Goal: Task Accomplishment & Management: Use online tool/utility

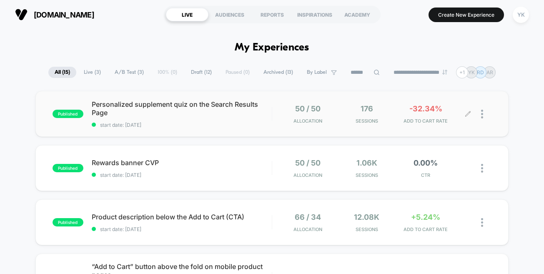
click at [419, 115] on div "-32.34% ADD TO CART RATE" at bounding box center [425, 114] width 55 height 20
click at [484, 111] on div at bounding box center [486, 114] width 10 height 20
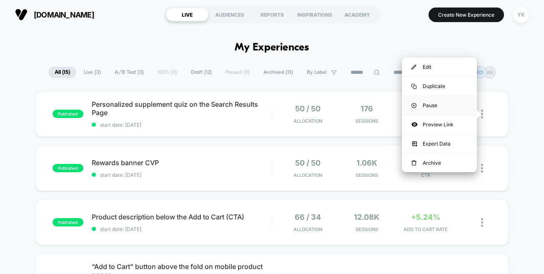
click at [443, 103] on div "Pause" at bounding box center [439, 105] width 75 height 19
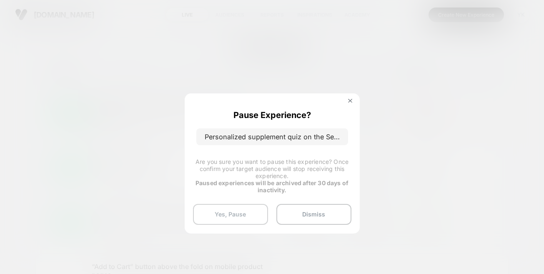
click at [245, 215] on button "Yes, Pause" at bounding box center [230, 214] width 75 height 21
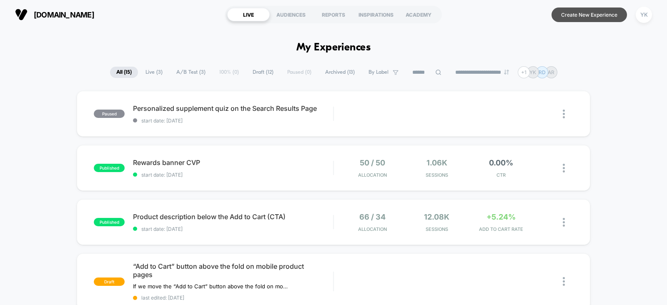
click at [581, 12] on button "Create New Experience" at bounding box center [588, 15] width 75 height 15
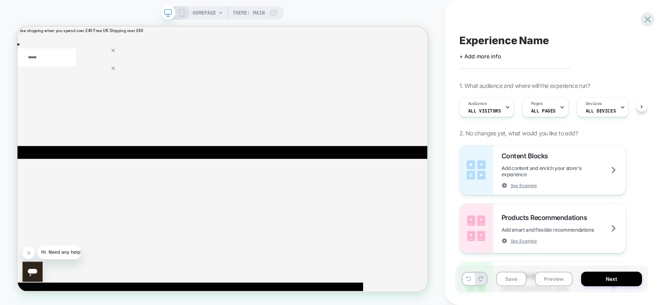
click at [491, 43] on span "Experience Name" at bounding box center [504, 40] width 90 height 13
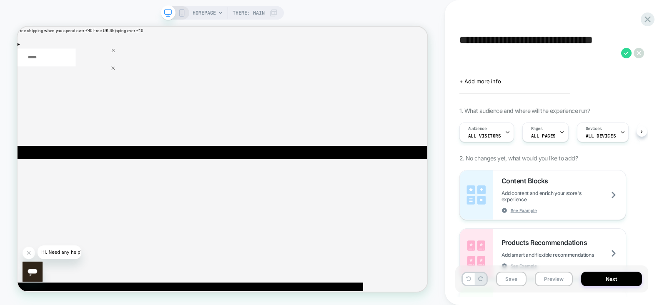
type textarea "**********"
click at [439, 85] on div "HOMEPAGE Theme: MAIN" at bounding box center [222, 152] width 445 height 288
click at [217, 13] on div "HOMEPAGE Theme: MAIN" at bounding box center [235, 12] width 85 height 13
click at [223, 11] on div "HOMEPAGE Theme: MAIN" at bounding box center [235, 12] width 85 height 13
click at [217, 13] on div "HOMEPAGE Theme: MAIN" at bounding box center [235, 12] width 85 height 13
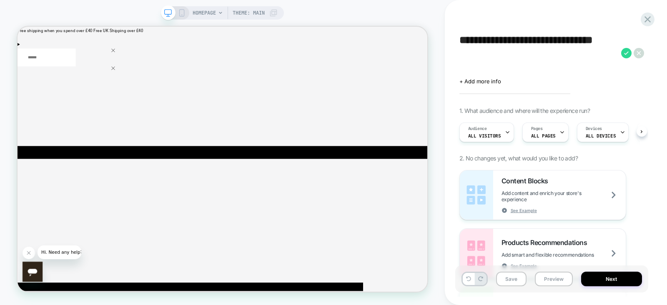
drag, startPoint x: 216, startPoint y: 13, endPoint x: 458, endPoint y: 25, distance: 242.4
click at [216, 13] on div "HOMEPAGE Theme: MAIN" at bounding box center [235, 12] width 85 height 13
click at [552, 135] on div "Pages ALL PAGES" at bounding box center [543, 132] width 41 height 19
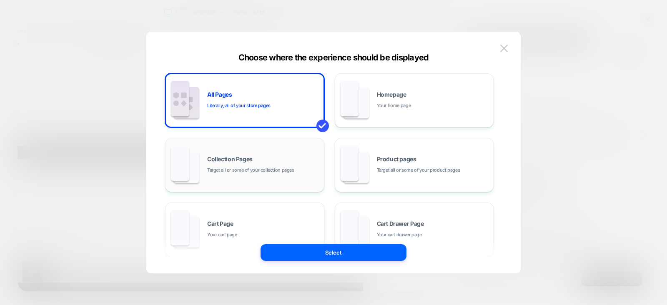
click at [274, 163] on div "Collection Pages Target all or some of your collection pages" at bounding box center [263, 165] width 113 height 18
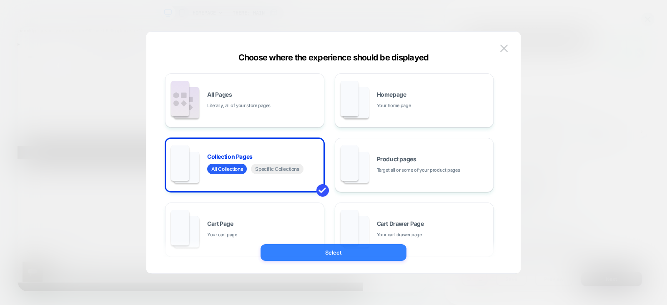
click at [353, 248] on button "Select" at bounding box center [333, 252] width 146 height 17
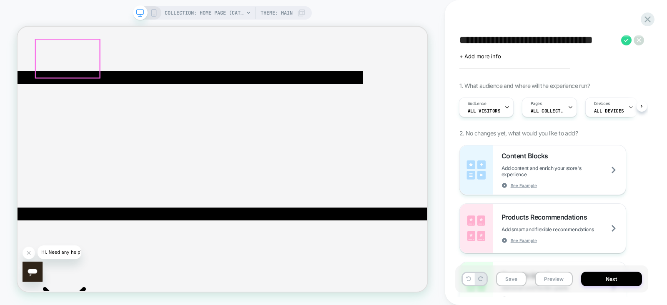
scroll to position [278, 0]
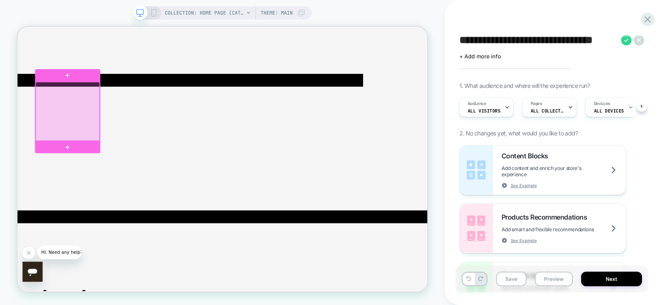
drag, startPoint x: 108, startPoint y: 124, endPoint x: 64, endPoint y: 91, distance: 54.5
click at [64, 91] on div at bounding box center [84, 91] width 87 height 17
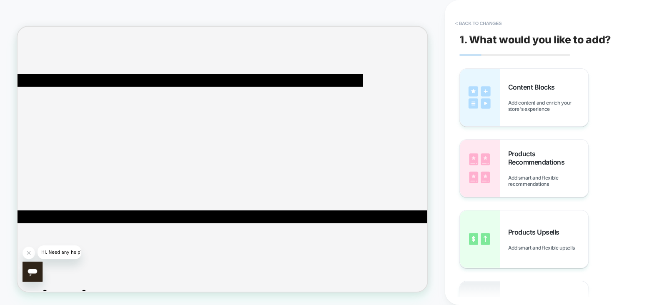
click at [456, 24] on button "< Back to changes" at bounding box center [478, 23] width 55 height 13
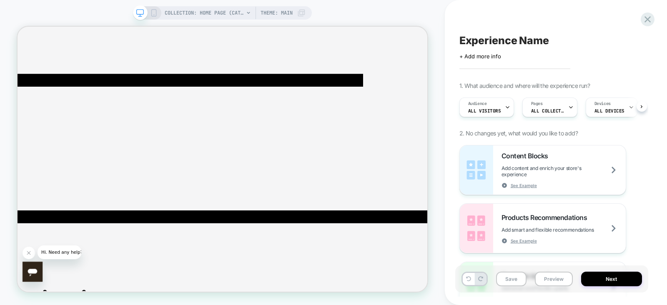
scroll to position [0, 0]
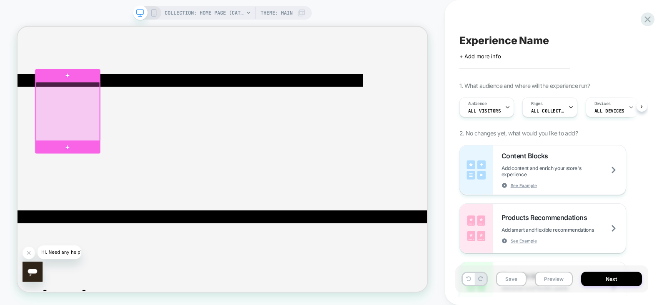
click at [66, 122] on div at bounding box center [84, 139] width 85 height 78
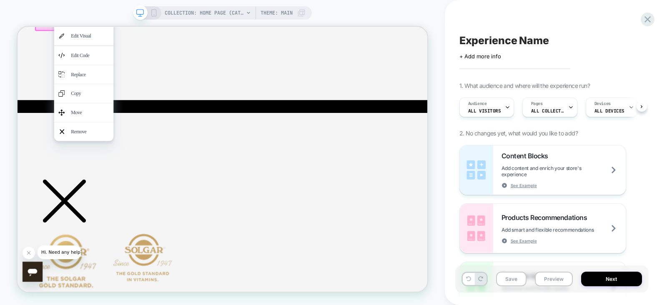
scroll to position [435, 0]
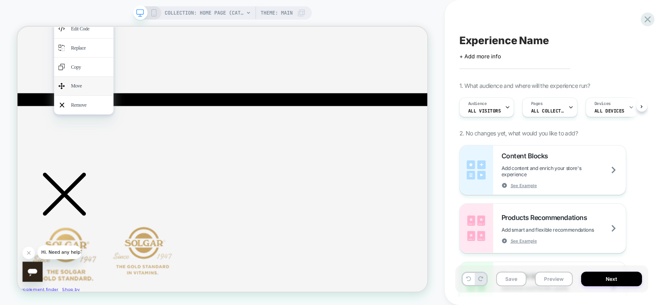
click at [94, 118] on div "Move" at bounding box center [105, 105] width 79 height 25
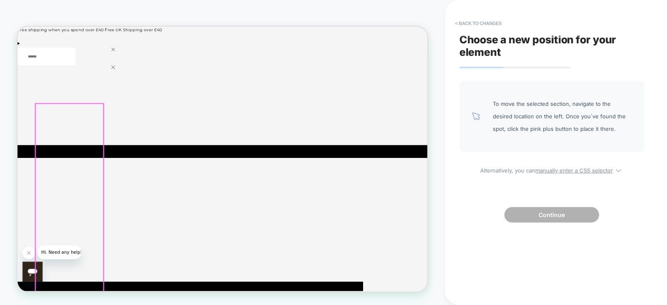
scroll to position [0, 0]
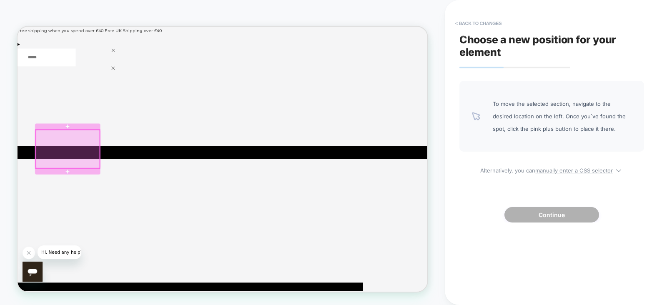
click at [74, 157] on div at bounding box center [84, 152] width 87 height 24
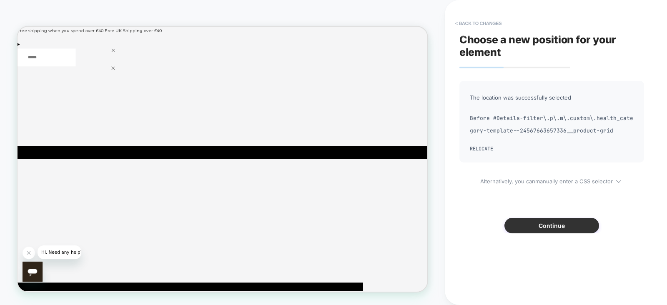
click at [554, 224] on button "Continue" at bounding box center [551, 225] width 95 height 15
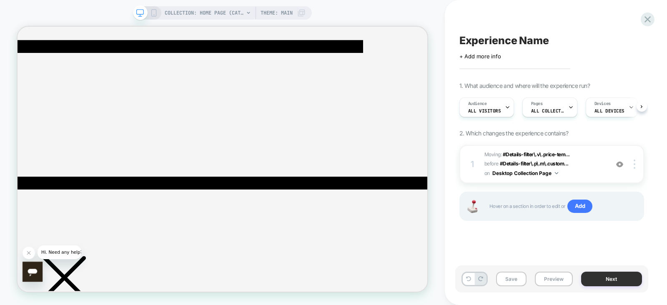
scroll to position [383, 0]
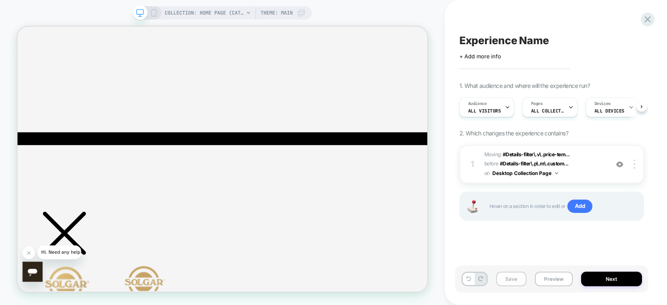
click at [509, 280] on button "Save" at bounding box center [511, 279] width 30 height 15
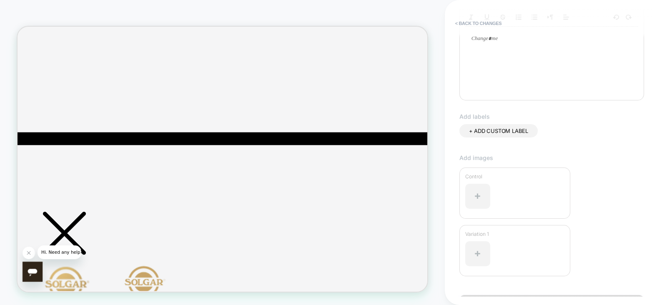
scroll to position [214, 0]
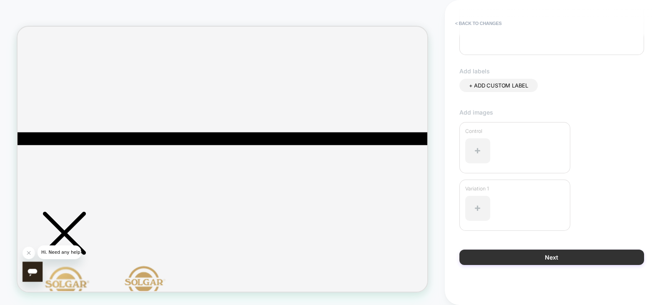
type input "**********"
click at [550, 255] on button "Next" at bounding box center [551, 257] width 185 height 15
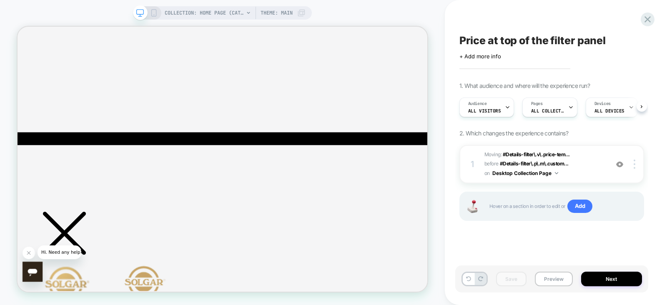
scroll to position [0, 0]
click at [154, 12] on icon at bounding box center [154, 13] width 8 height 8
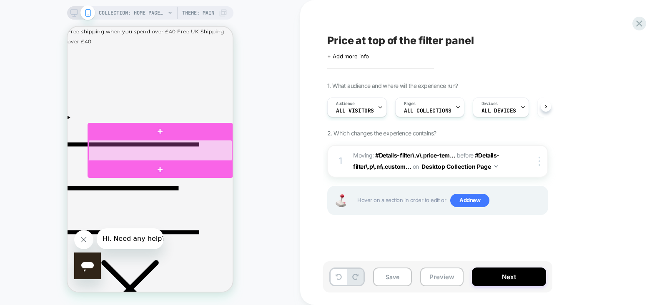
drag, startPoint x: 132, startPoint y: 140, endPoint x: 108, endPoint y: 148, distance: 25.0
click at [108, 148] on div at bounding box center [160, 150] width 144 height 21
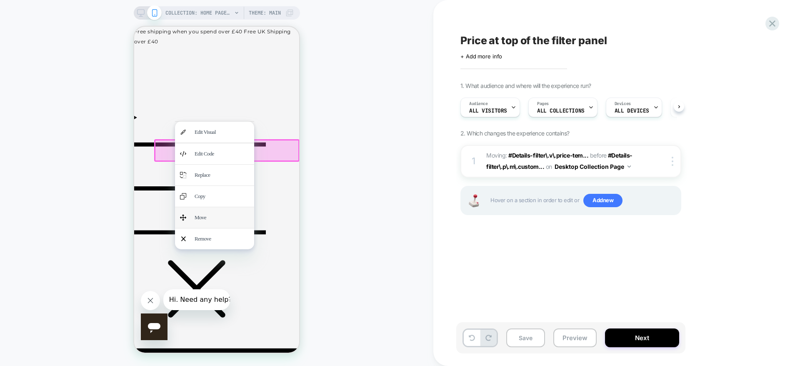
drag, startPoint x: 800, startPoint y: 30, endPoint x: 208, endPoint y: 291, distance: 647.2
click at [208, 223] on div "Move" at bounding box center [222, 217] width 55 height 11
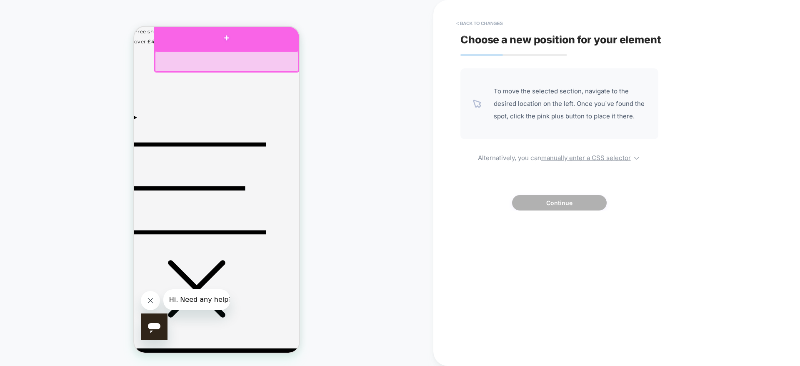
click at [170, 40] on div at bounding box center [226, 37] width 145 height 25
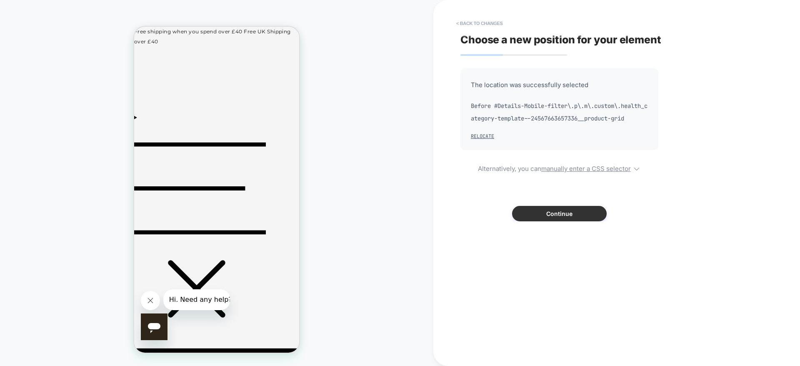
drag, startPoint x: 575, startPoint y: 210, endPoint x: 570, endPoint y: 209, distance: 5.3
click at [571, 209] on button "Continue" at bounding box center [559, 213] width 95 height 15
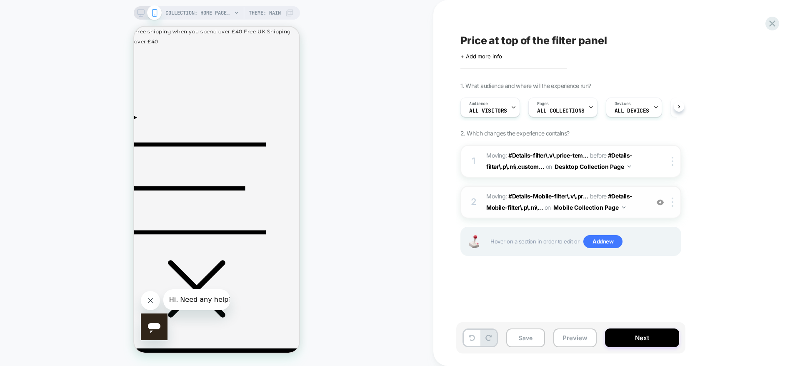
scroll to position [0, 0]
click at [508, 305] on button "Save" at bounding box center [525, 337] width 39 height 19
click at [655, 305] on button "Next" at bounding box center [642, 337] width 74 height 19
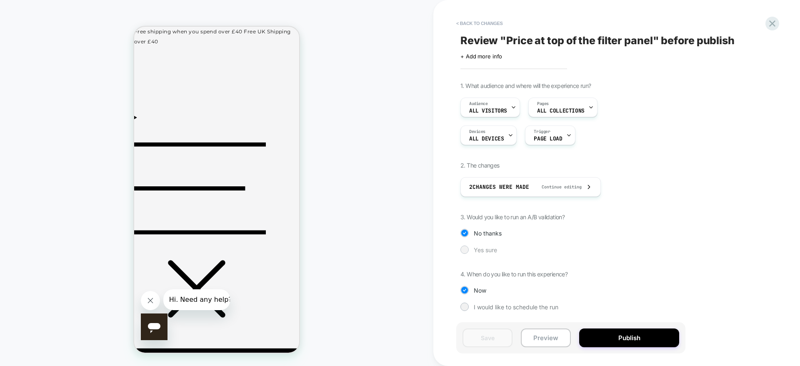
click at [465, 249] on div at bounding box center [464, 249] width 6 height 6
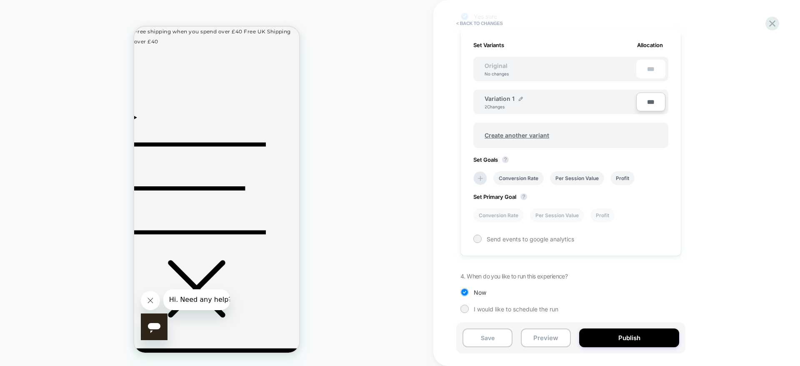
scroll to position [235, 0]
click at [476, 240] on div at bounding box center [477, 237] width 6 height 6
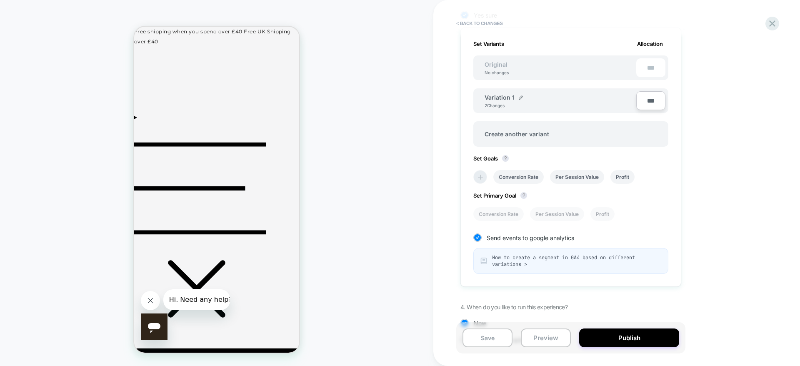
click at [479, 176] on icon at bounding box center [480, 177] width 8 height 8
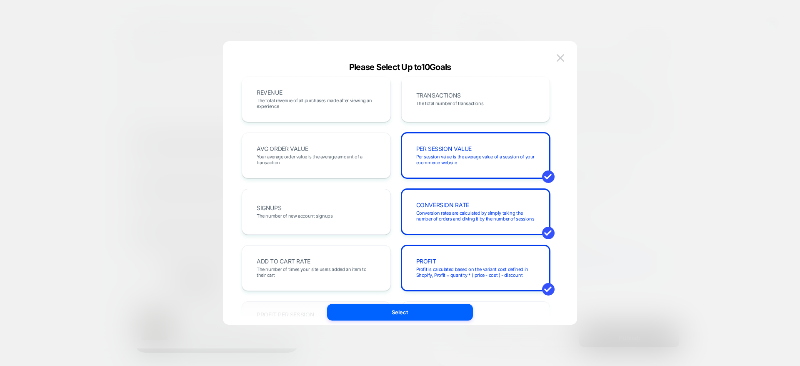
scroll to position [0, 0]
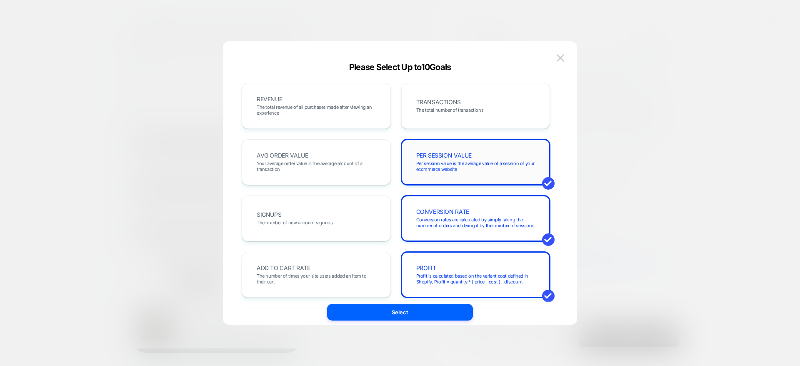
click at [548, 181] on span at bounding box center [548, 183] width 13 height 13
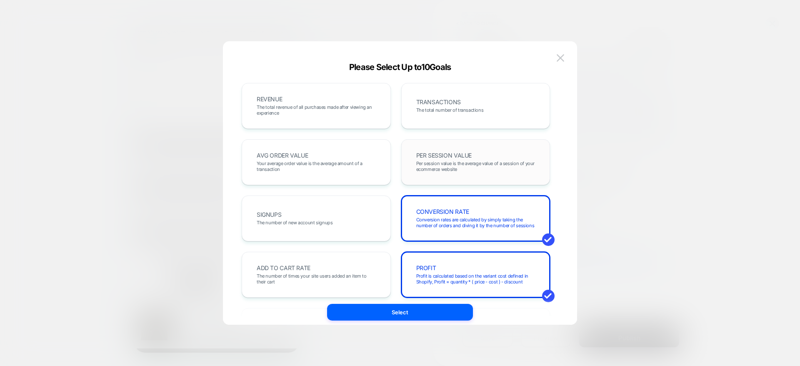
click at [551, 236] on span at bounding box center [548, 239] width 13 height 13
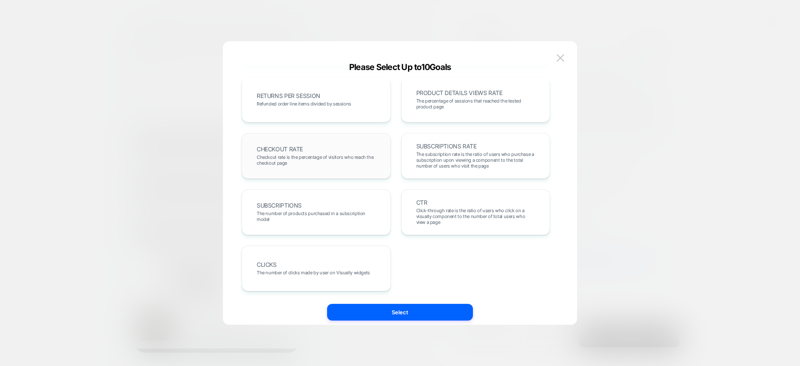
scroll to position [225, 0]
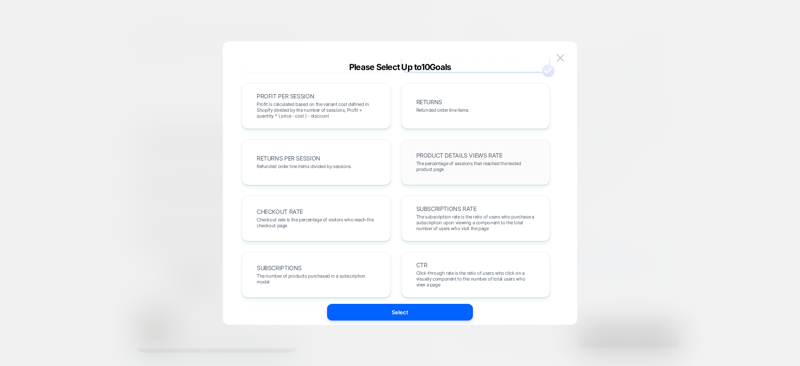
click at [453, 165] on span "The percentage of sessions that reached the tested product page" at bounding box center [475, 166] width 119 height 12
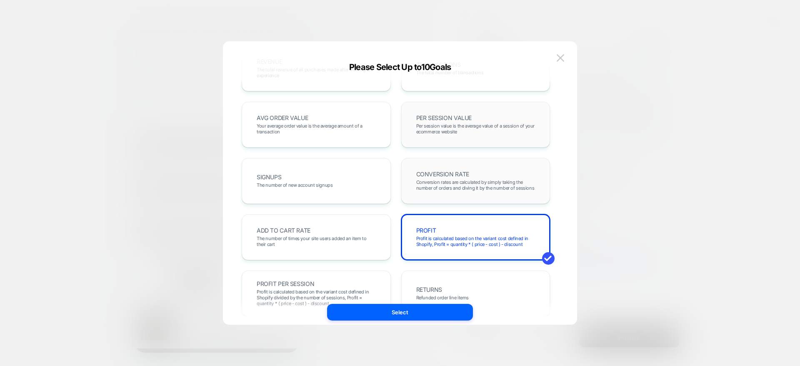
scroll to position [0, 0]
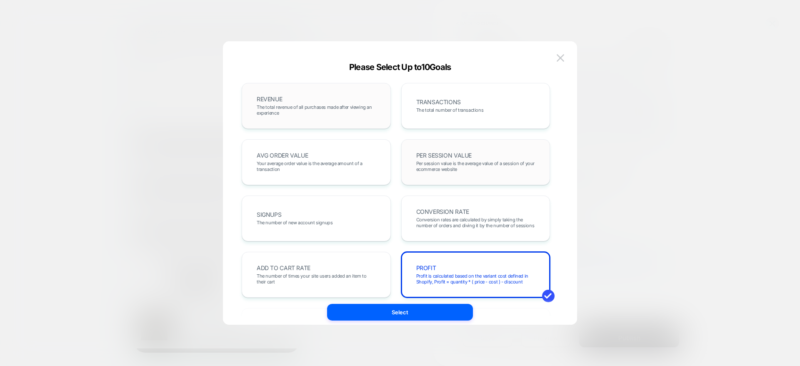
click at [365, 115] on div "REVENUE The total revenue of all purchases made after viewing an experience" at bounding box center [316, 106] width 132 height 28
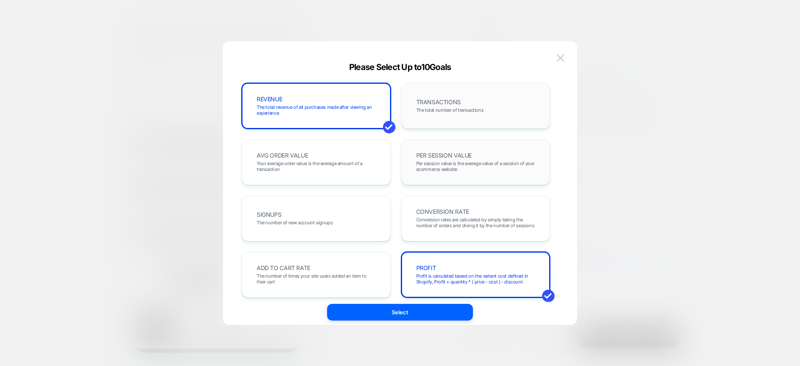
click at [438, 115] on div "TRANSACTIONS The total number of transactions" at bounding box center [476, 106] width 132 height 28
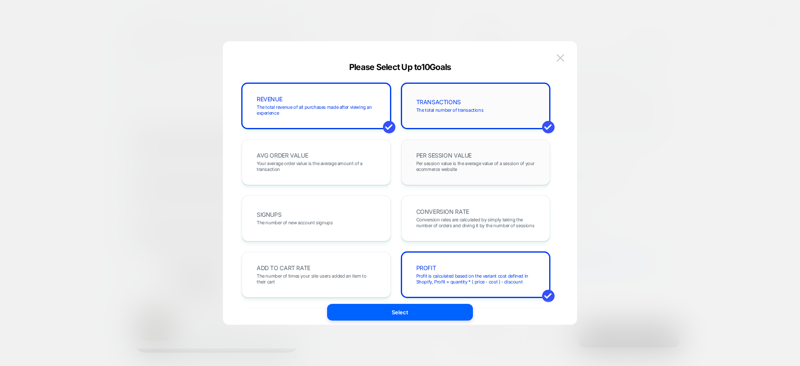
scroll to position [188, 0]
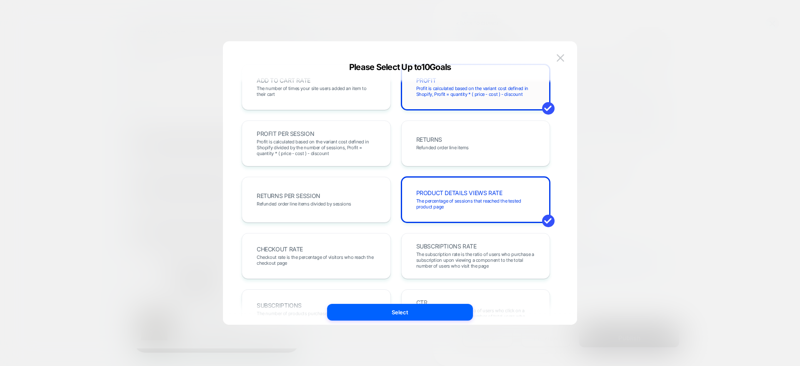
click at [546, 104] on span at bounding box center [548, 108] width 13 height 13
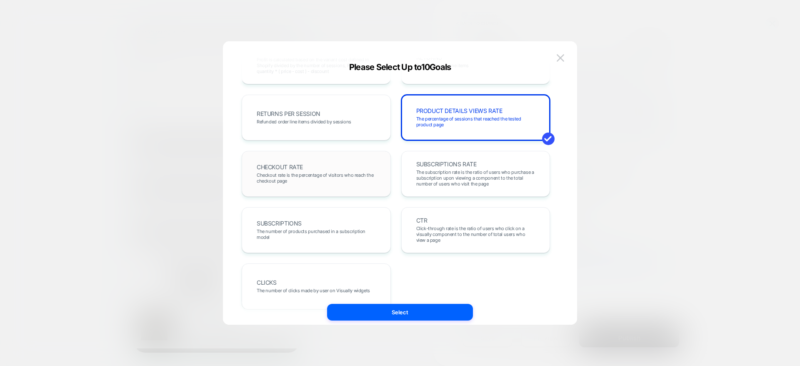
scroll to position [288, 0]
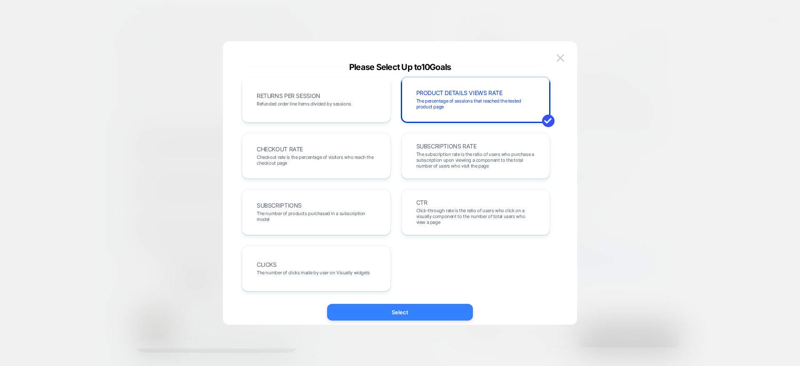
click at [428, 305] on button "Select" at bounding box center [400, 312] width 146 height 17
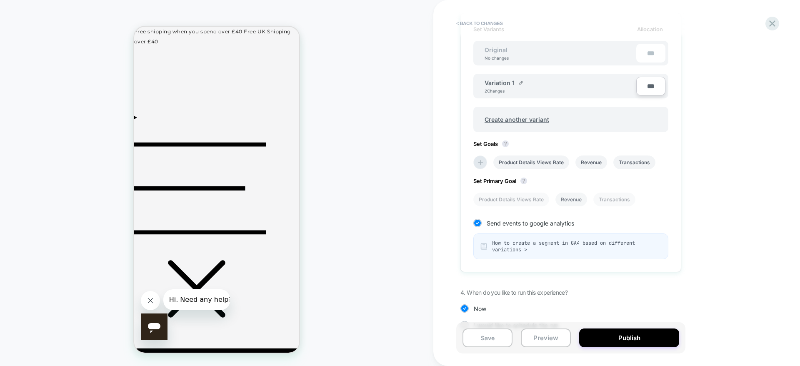
scroll to position [267, 0]
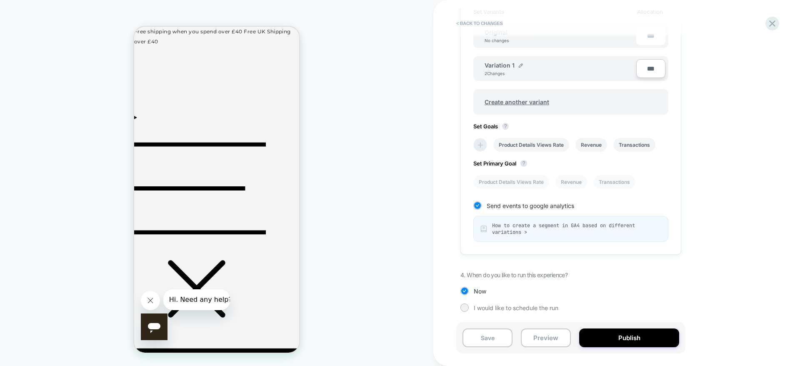
click at [482, 144] on icon at bounding box center [480, 145] width 8 height 8
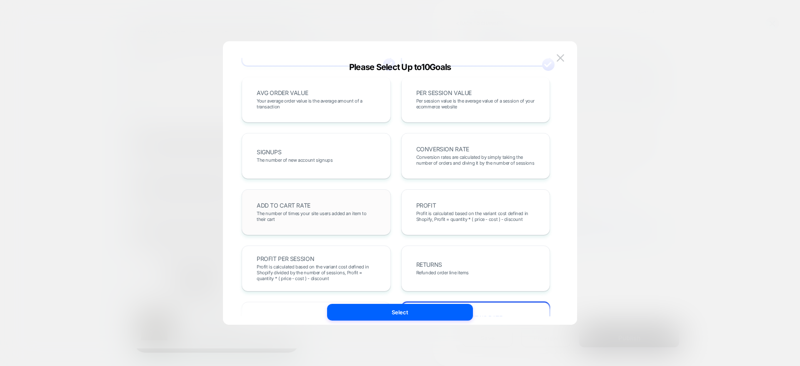
scroll to position [125, 0]
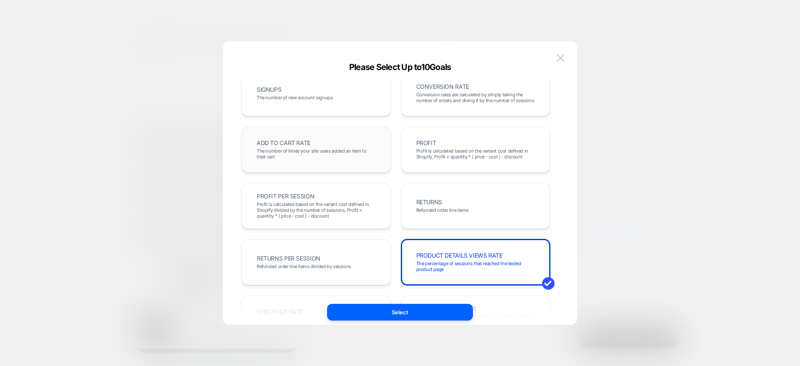
click at [310, 154] on span "The number of times your site users added an item to their cart" at bounding box center [316, 154] width 119 height 12
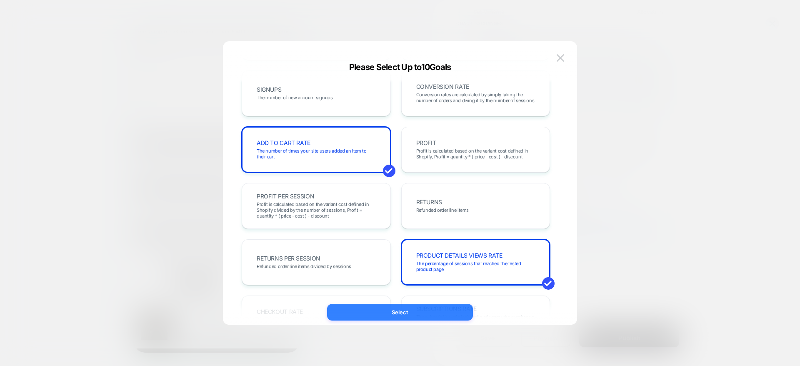
click at [380, 305] on button "Select" at bounding box center [400, 312] width 146 height 17
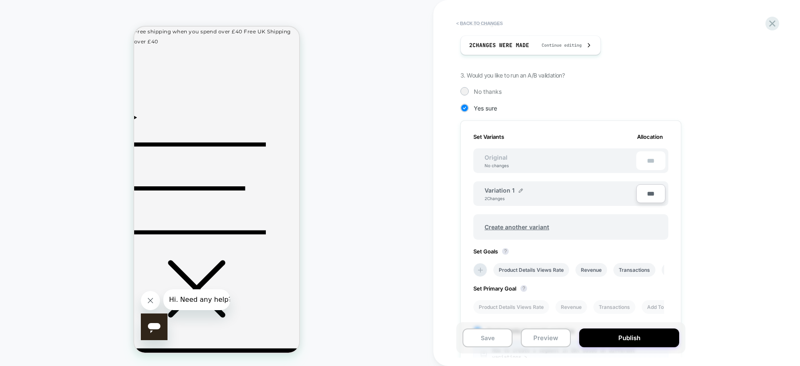
scroll to position [267, 0]
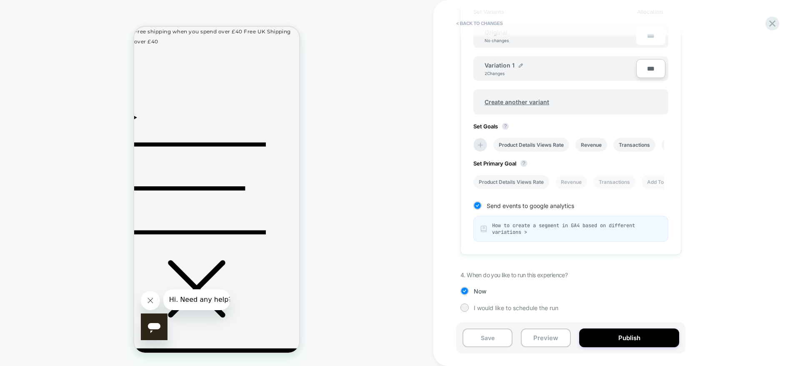
click at [535, 179] on li "Product Details Views Rate" at bounding box center [511, 182] width 76 height 14
click at [621, 305] on button "Publish" at bounding box center [629, 337] width 100 height 19
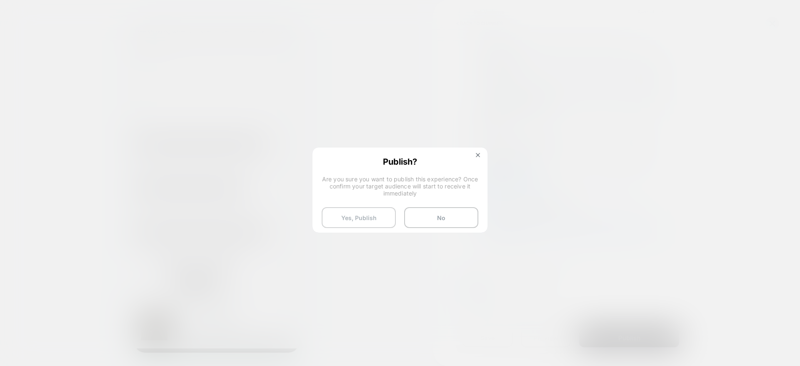
click at [376, 220] on button "Yes, Publish" at bounding box center [359, 217] width 74 height 21
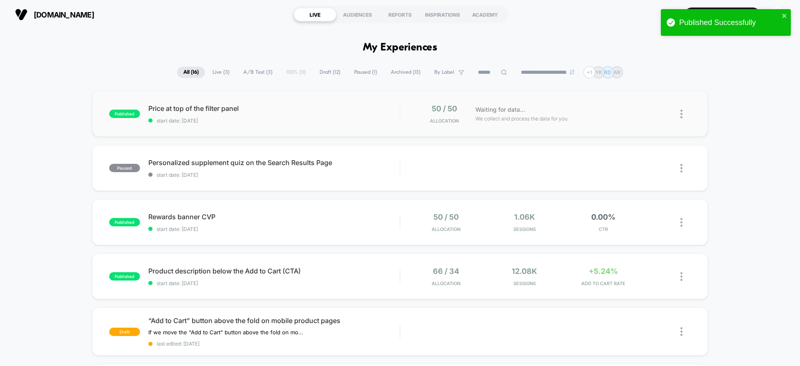
click at [666, 113] on img at bounding box center [681, 114] width 2 height 9
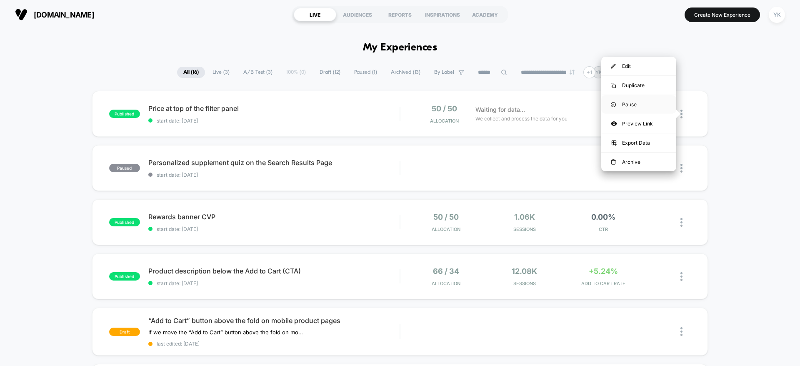
click at [642, 106] on div "Pause" at bounding box center [638, 104] width 75 height 19
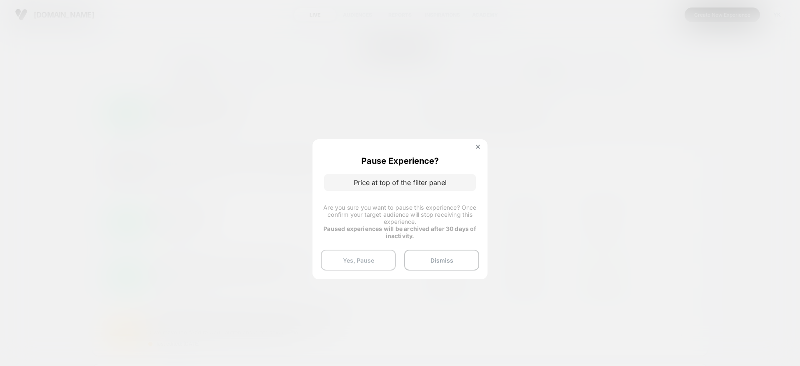
click at [368, 259] on button "Yes, Pause" at bounding box center [358, 260] width 75 height 21
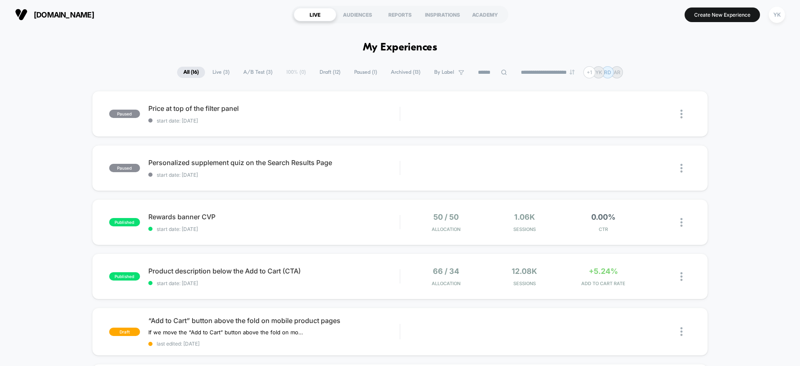
click at [211, 18] on section "[DOMAIN_NAME]" at bounding box center [140, 14] width 254 height 21
click at [666, 119] on div at bounding box center [685, 114] width 10 height 19
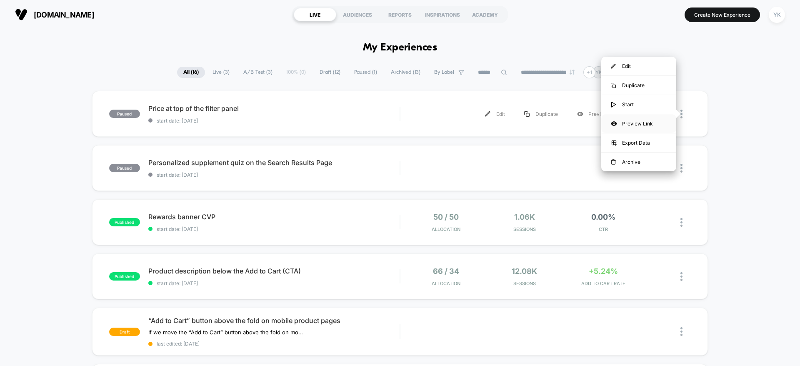
click at [662, 123] on div "Preview Link" at bounding box center [638, 123] width 75 height 19
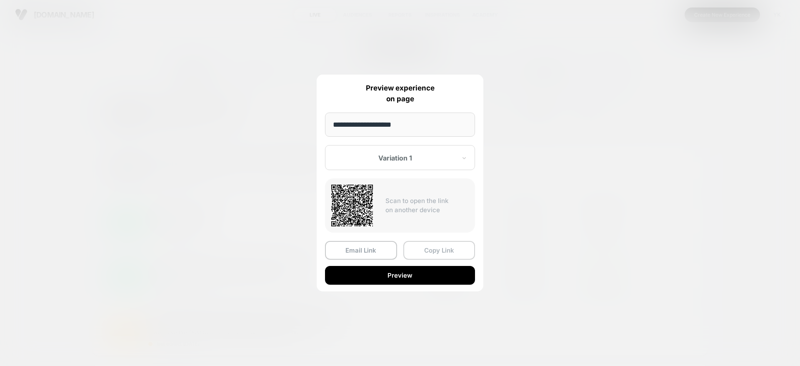
click at [431, 252] on button "Copy Link" at bounding box center [439, 250] width 72 height 19
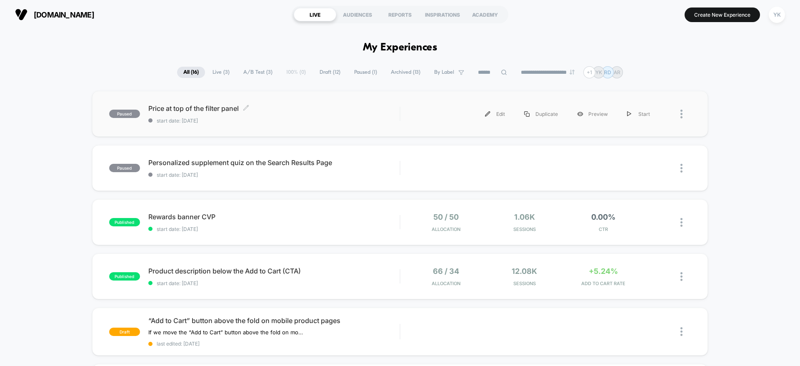
click at [327, 112] on div "Price at top of the filter panel Click to edit experience details Click to edit…" at bounding box center [273, 114] width 251 height 20
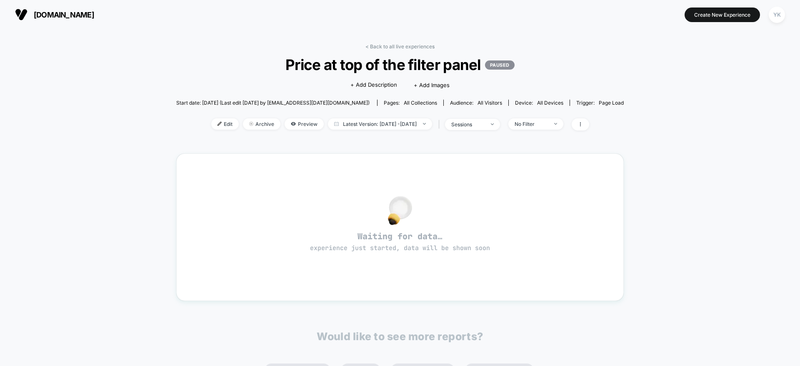
click at [223, 48] on div "< Back to all live experiences Price at top of the filter panel PAUSED Click to…" at bounding box center [400, 92] width 448 height 98
click at [396, 305] on li "Avg Order Value" at bounding box center [423, 370] width 64 height 14
click at [285, 125] on span "Preview" at bounding box center [304, 123] width 39 height 11
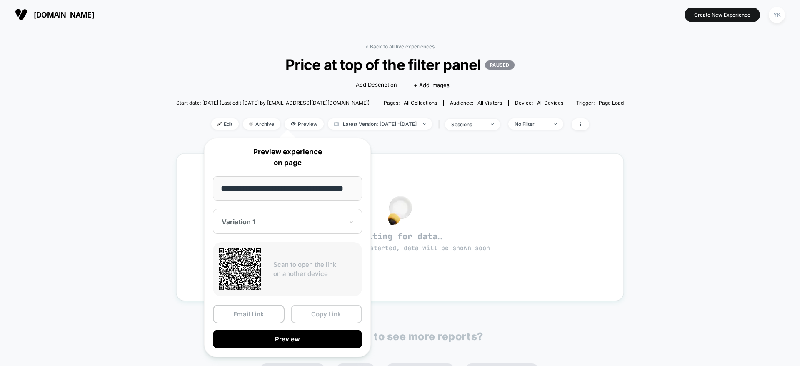
click at [310, 305] on button "Copy Link" at bounding box center [327, 314] width 72 height 19
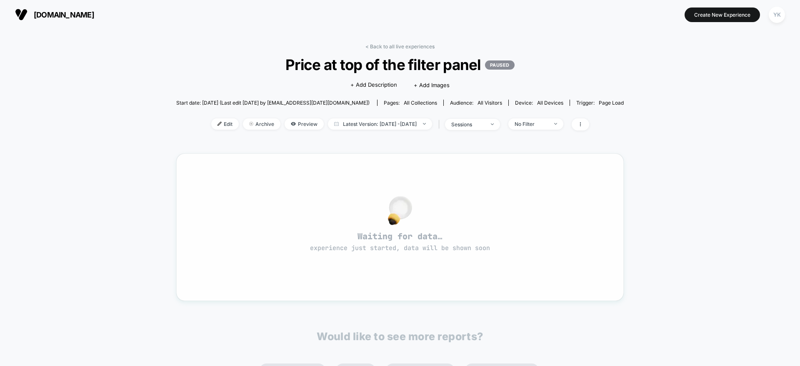
drag, startPoint x: 338, startPoint y: 248, endPoint x: 308, endPoint y: 250, distance: 30.1
click at [337, 248] on span "experience just started, data will be shown soon" at bounding box center [400, 248] width 180 height 8
click at [205, 196] on div "Waiting for data… experience just started, data will be shown soon" at bounding box center [400, 227] width 418 height 118
click at [211, 118] on span "Edit" at bounding box center [225, 123] width 28 height 11
click at [364, 44] on div "< Back to all live experiences Price at top of the filter panel PAUSED Click to…" at bounding box center [400, 92] width 448 height 98
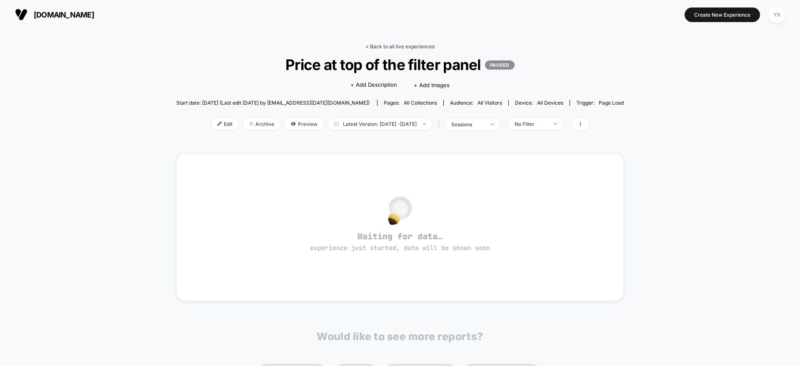
click at [374, 47] on link "< Back to all live experiences" at bounding box center [399, 46] width 69 height 6
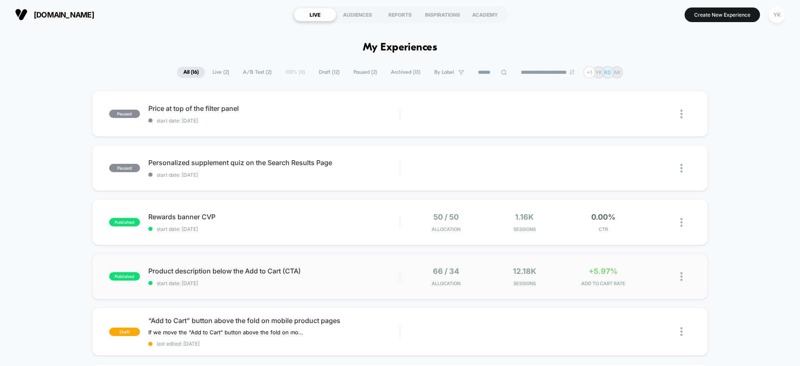
click at [633, 260] on div "published Product description below the Add to Cart (CTA) start date: [DATE] 66…" at bounding box center [400, 276] width 616 height 46
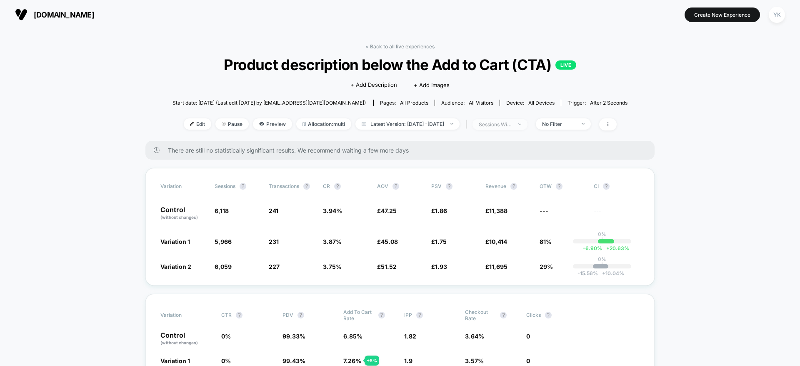
click at [521, 123] on img at bounding box center [519, 124] width 3 height 2
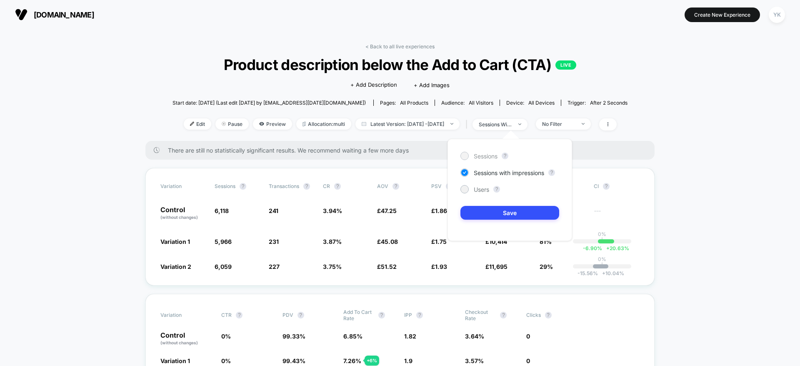
click at [475, 155] on span "Sessions" at bounding box center [486, 156] width 24 height 7
click at [508, 216] on button "Save" at bounding box center [509, 213] width 99 height 14
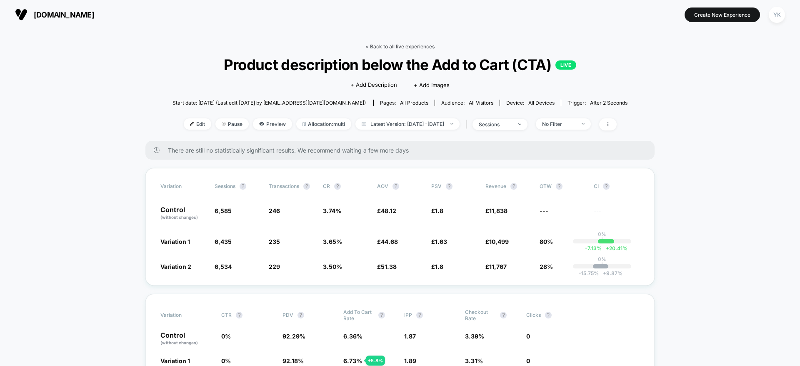
click at [371, 46] on link "< Back to all live experiences" at bounding box center [399, 46] width 69 height 6
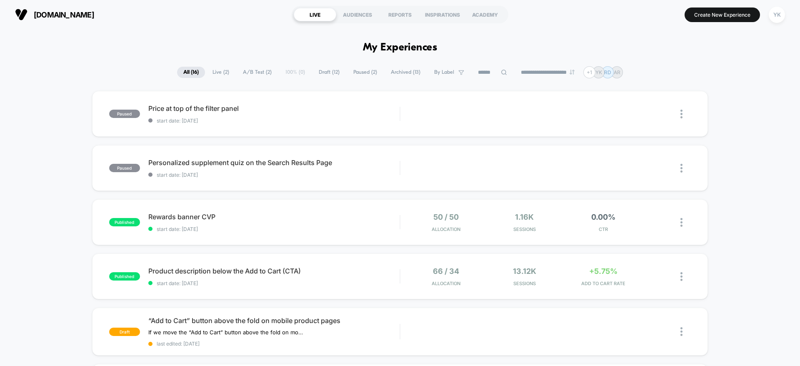
click at [666, 13] on button "Create New Experience" at bounding box center [722, 15] width 75 height 15
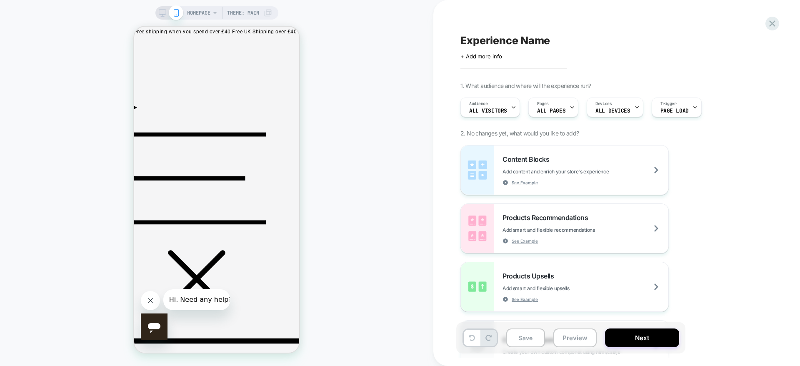
click at [161, 12] on icon at bounding box center [163, 13] width 8 height 8
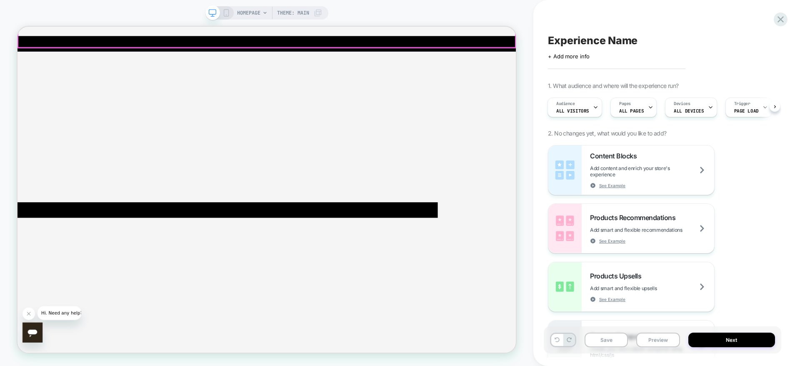
scroll to position [153, 0]
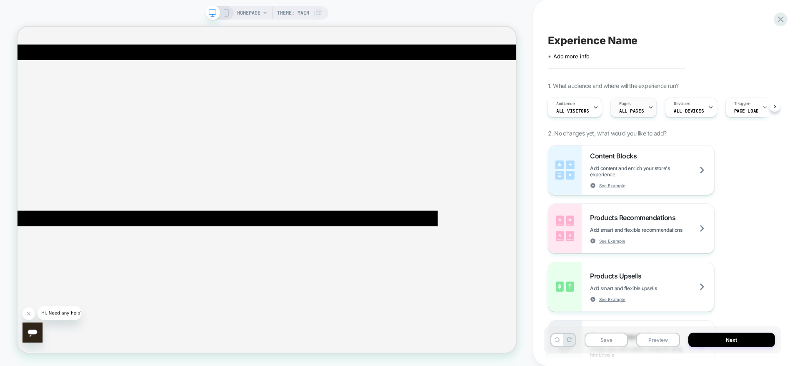
click at [629, 112] on span "ALL PAGES" at bounding box center [631, 111] width 25 height 6
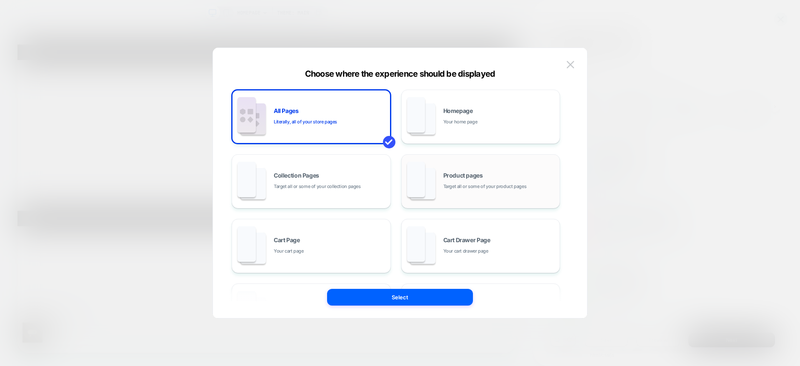
click at [481, 188] on span "Target all or some of your product pages" at bounding box center [484, 187] width 83 height 8
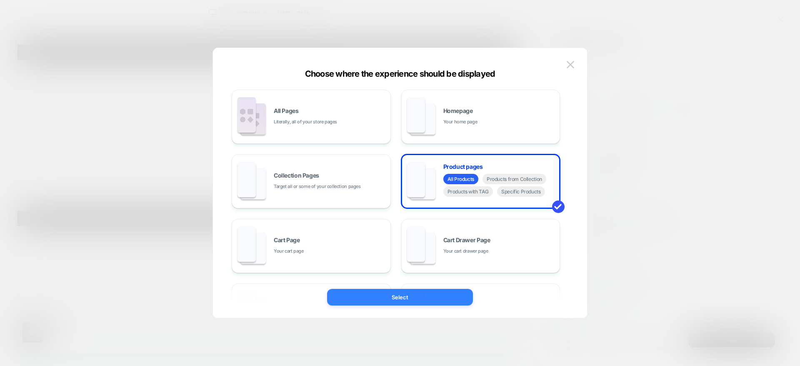
click at [448, 295] on button "Select" at bounding box center [400, 297] width 146 height 17
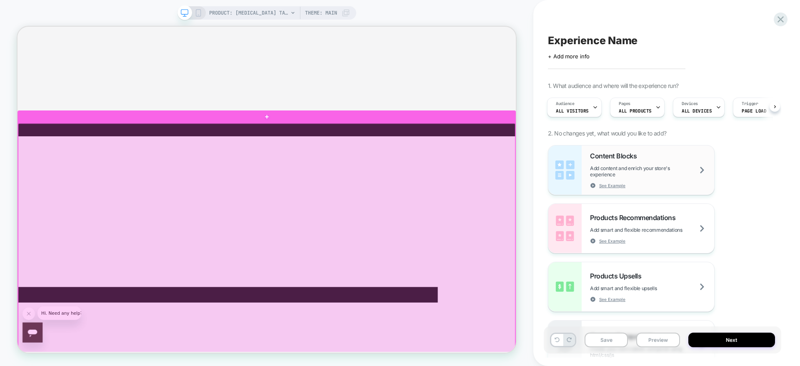
scroll to position [0, 0]
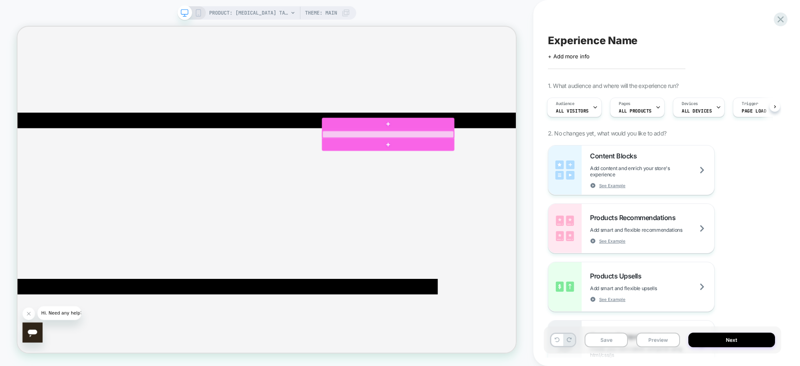
click at [493, 169] on div at bounding box center [511, 170] width 175 height 9
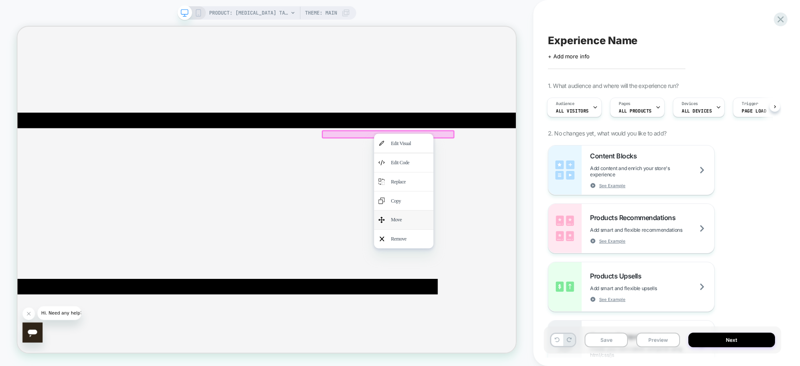
click at [516, 291] on div "Move" at bounding box center [540, 284] width 51 height 13
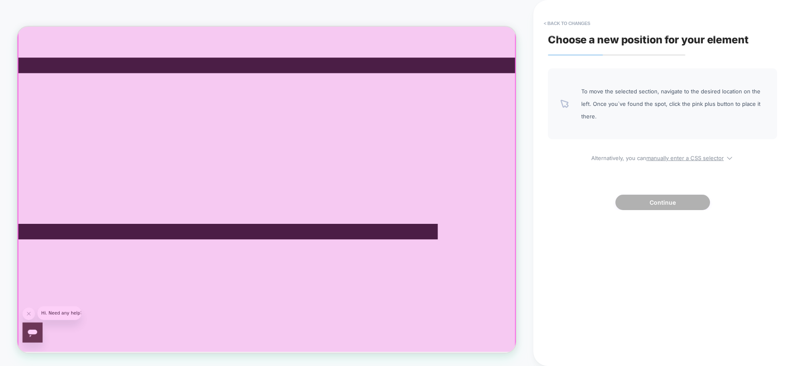
scroll to position [153, 0]
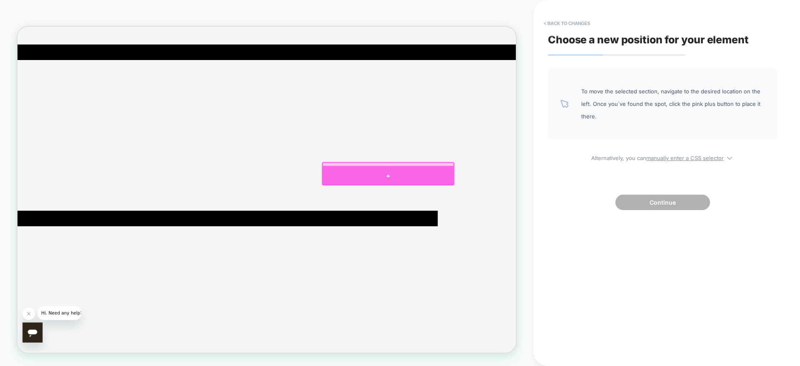
click at [505, 226] on div at bounding box center [511, 225] width 177 height 25
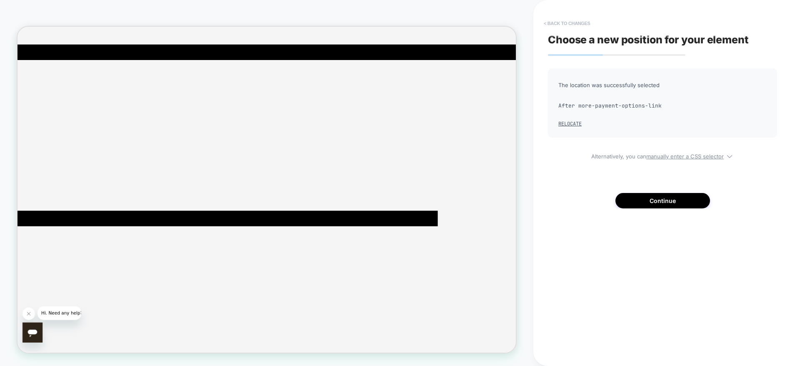
click at [583, 23] on button "< Back to changes" at bounding box center [567, 23] width 55 height 13
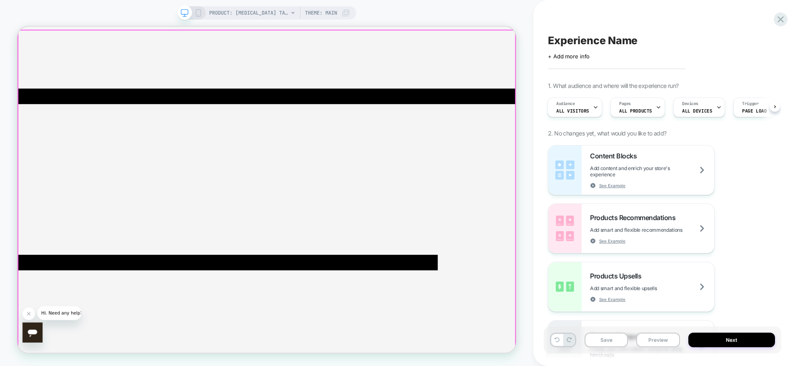
scroll to position [28, 0]
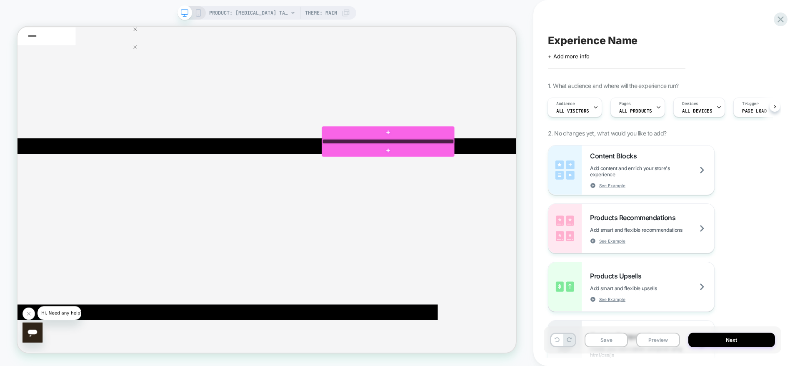
click at [510, 177] on div at bounding box center [511, 180] width 175 height 6
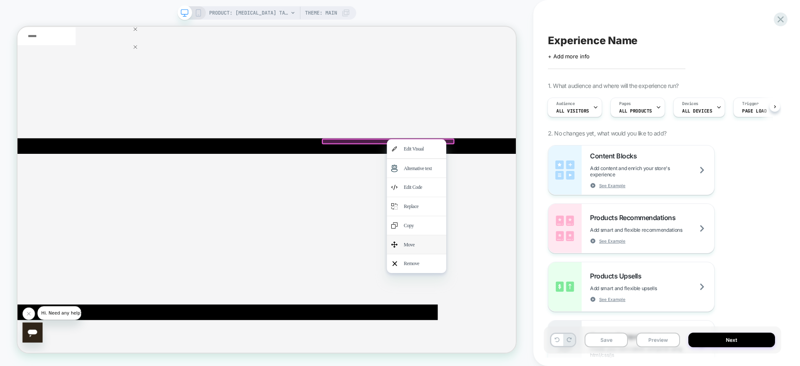
click at [548, 305] on div "Move" at bounding box center [549, 317] width 79 height 25
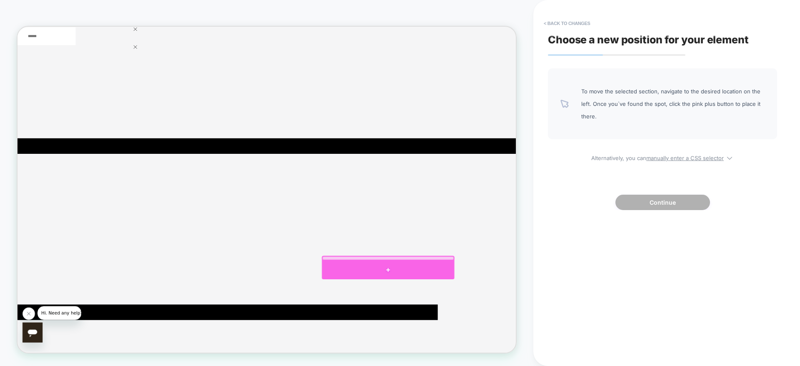
click at [518, 305] on div at bounding box center [511, 350] width 177 height 25
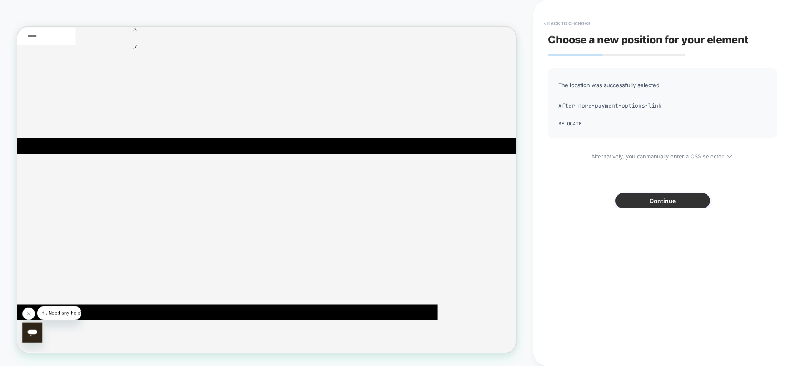
click at [666, 208] on button "Continue" at bounding box center [662, 200] width 95 height 15
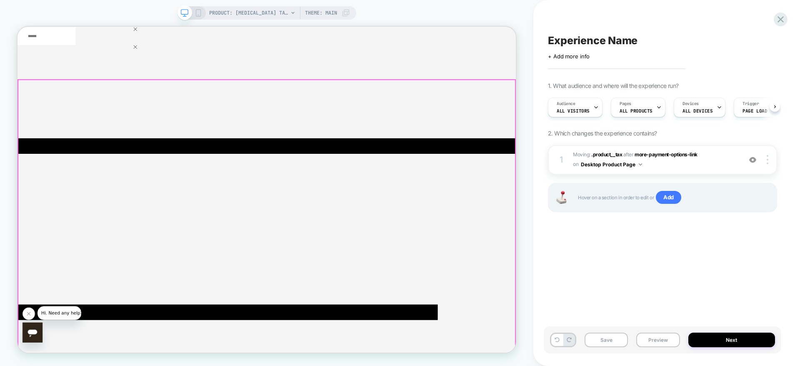
scroll to position [0, 0]
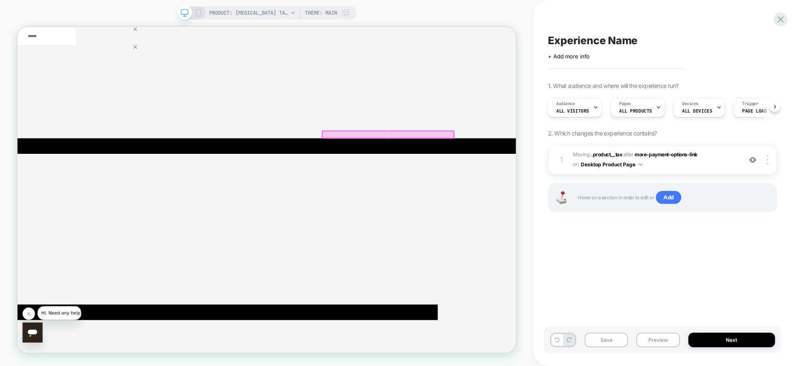
click at [459, 169] on div at bounding box center [511, 170] width 175 height 9
click at [493, 291] on div "Move" at bounding box center [507, 284] width 51 height 13
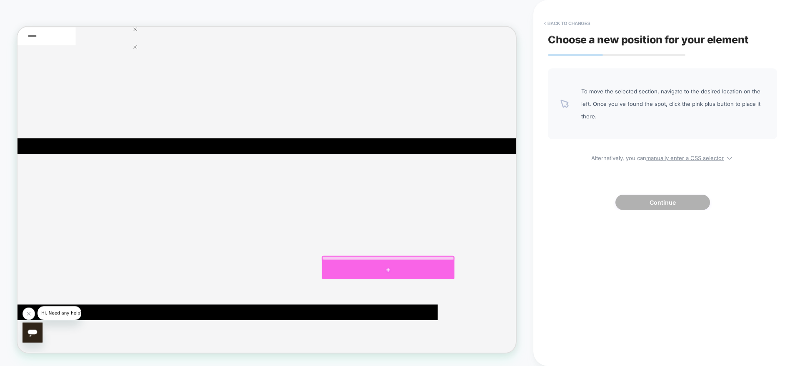
click at [513, 305] on div at bounding box center [511, 350] width 177 height 25
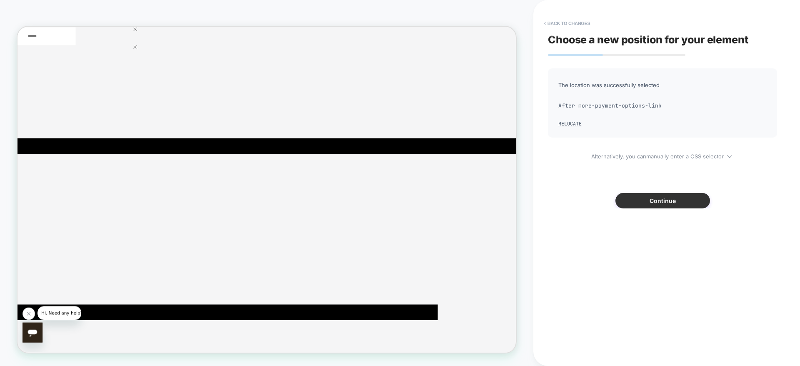
click at [666, 200] on button "Continue" at bounding box center [662, 200] width 95 height 15
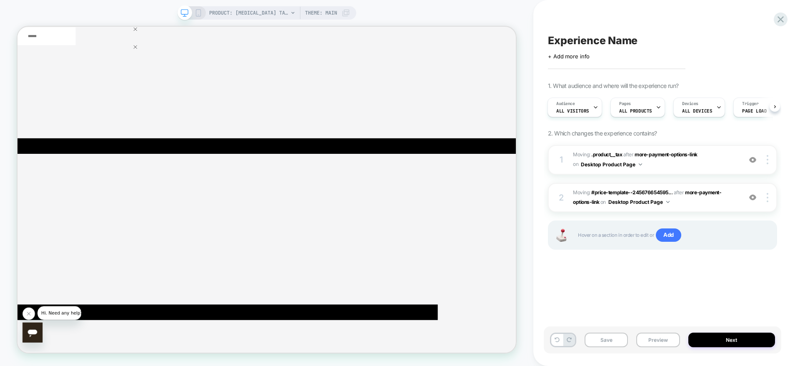
click at [197, 6] on div "PRODUCT: [MEDICAL_DATA] Tablets [solgar] Theme: MAIN" at bounding box center [267, 12] width 179 height 13
click at [198, 8] on div "PRODUCT: [MEDICAL_DATA] Tablets [solgar] Theme: MAIN" at bounding box center [267, 12] width 179 height 13
click at [195, 13] on icon at bounding box center [199, 13] width 8 height 8
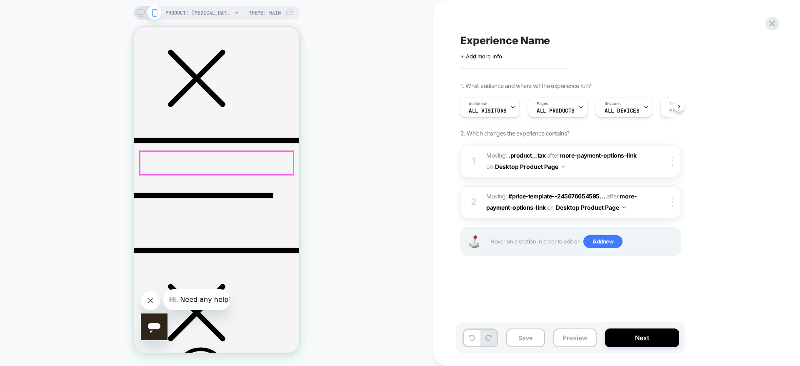
scroll to position [228, 0]
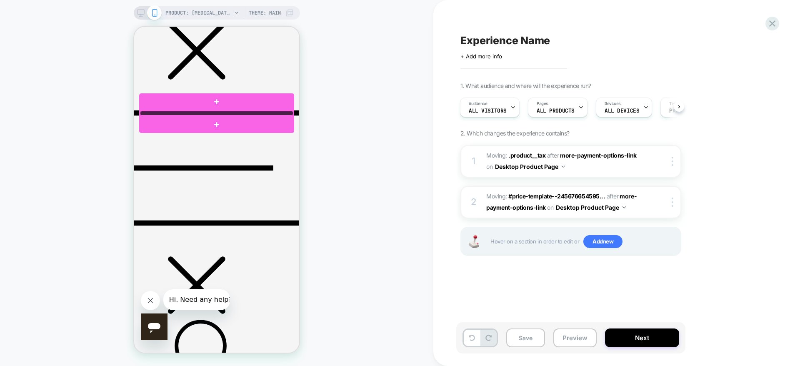
click at [215, 114] on div at bounding box center [216, 113] width 153 height 5
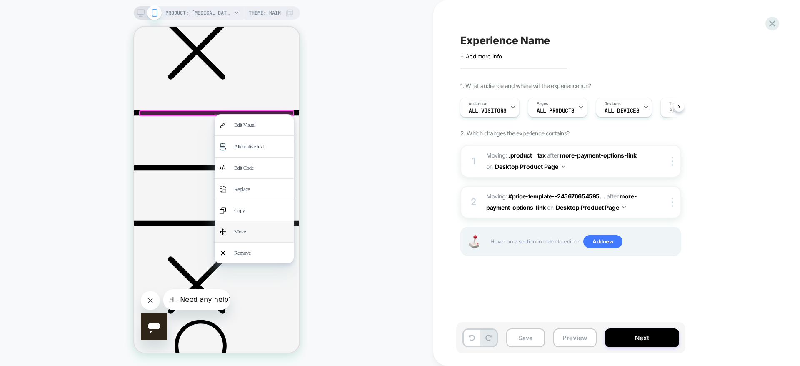
click at [235, 237] on div "Move" at bounding box center [261, 231] width 55 height 11
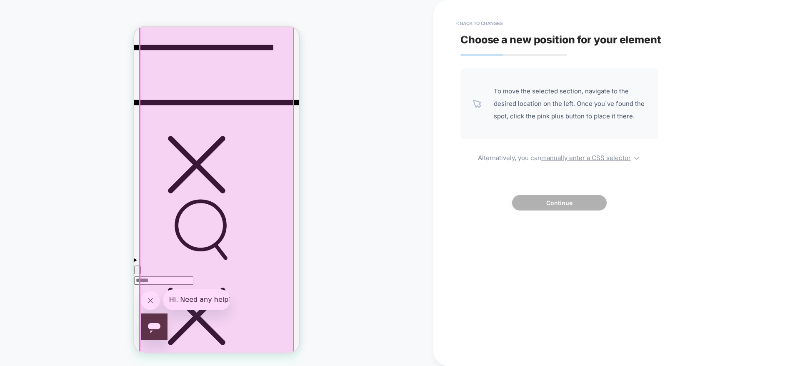
scroll to position [353, 0]
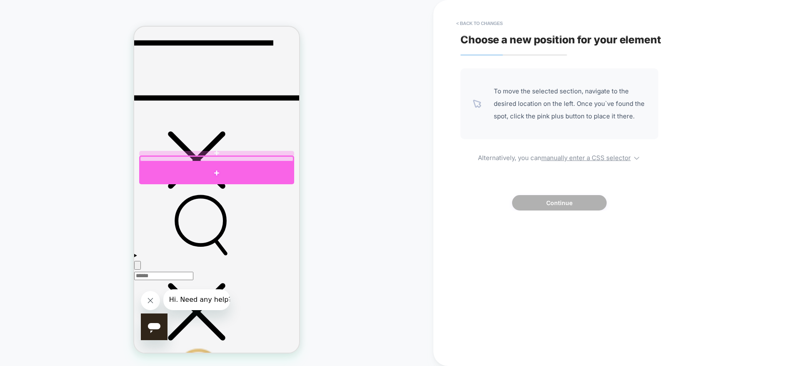
click at [221, 168] on div at bounding box center [216, 173] width 155 height 23
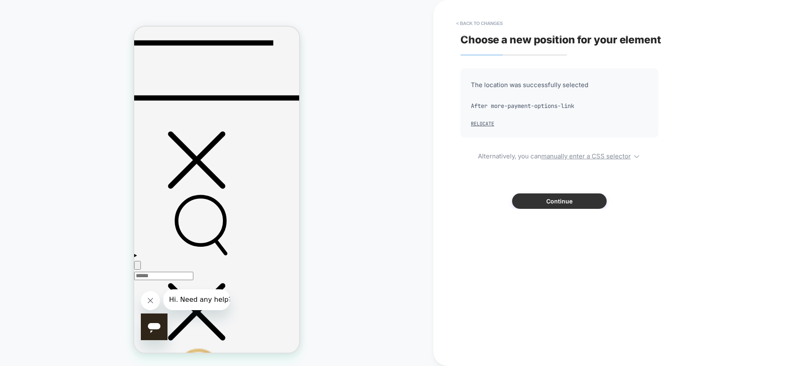
click at [530, 205] on button "Continue" at bounding box center [559, 200] width 95 height 15
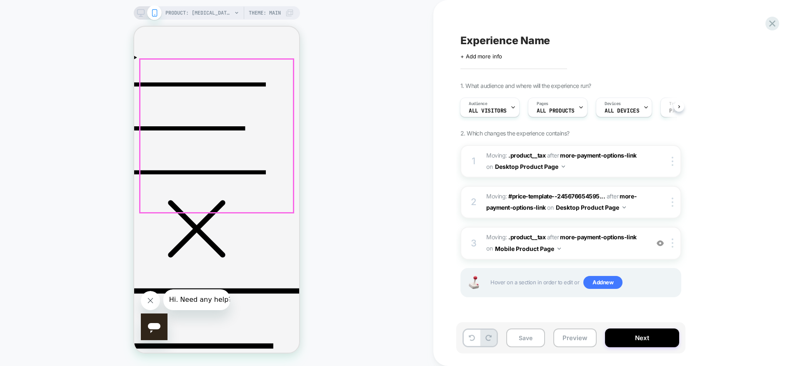
scroll to position [188, 0]
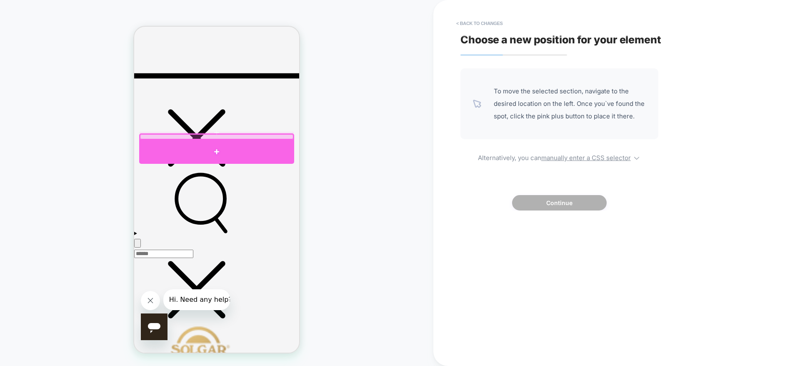
click at [221, 152] on div at bounding box center [216, 152] width 155 height 24
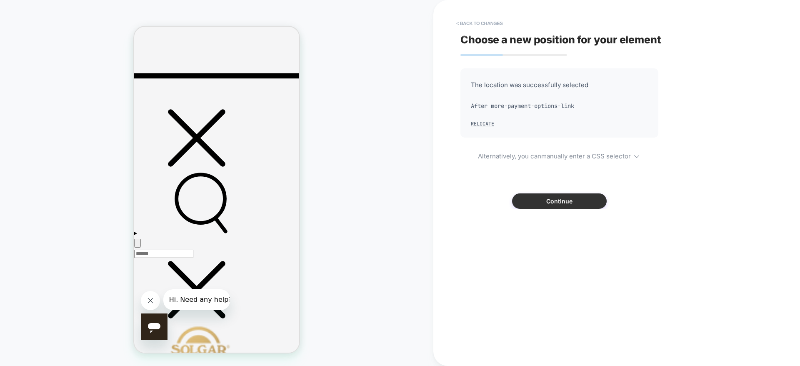
click at [586, 195] on button "Continue" at bounding box center [559, 200] width 95 height 15
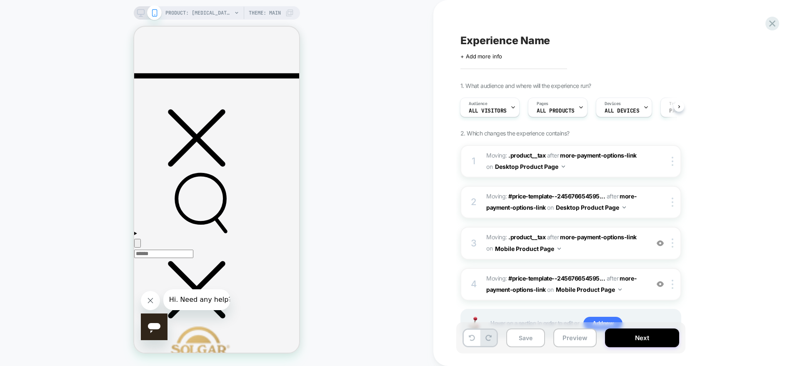
scroll to position [35, 0]
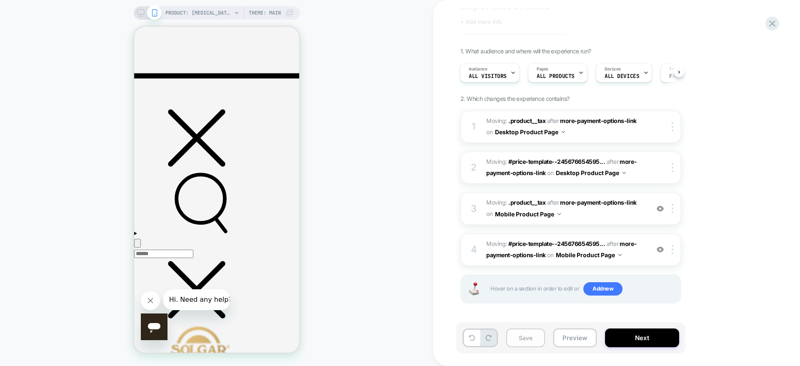
click at [517, 338] on button "Save" at bounding box center [525, 337] width 39 height 19
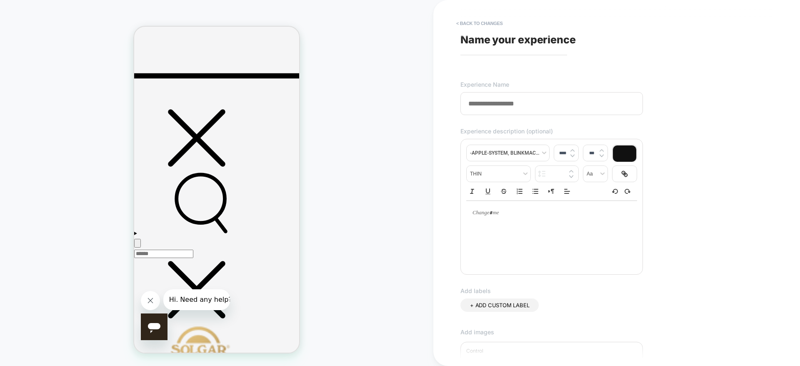
paste input "**********"
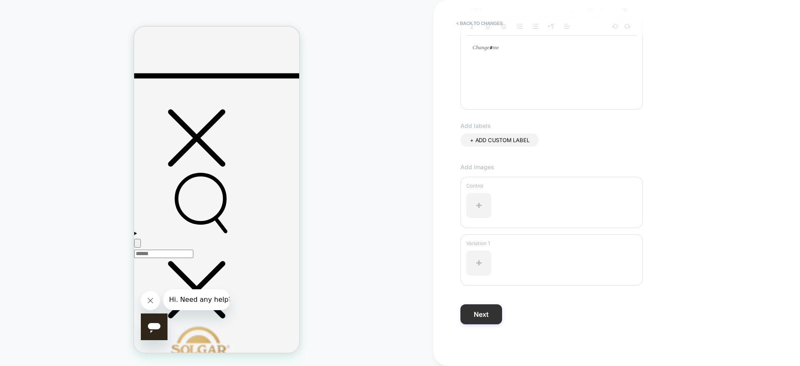
type input "**********"
click at [472, 315] on button "Next" at bounding box center [481, 314] width 42 height 20
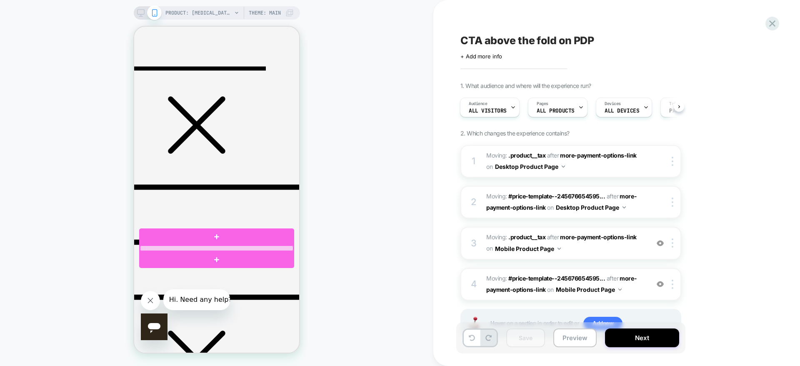
scroll to position [215, 0]
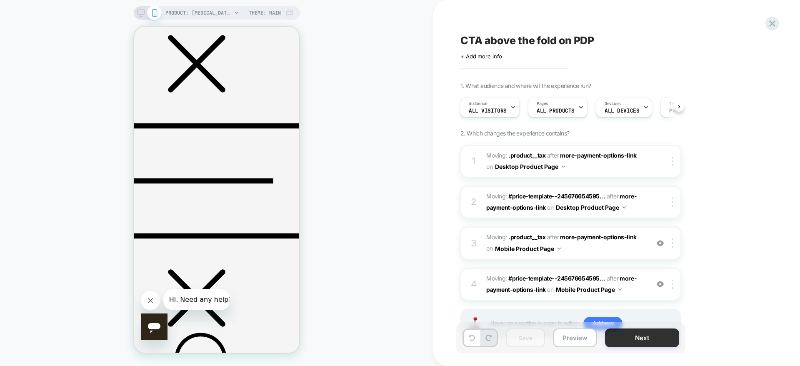
click at [665, 340] on button "Next" at bounding box center [642, 337] width 74 height 19
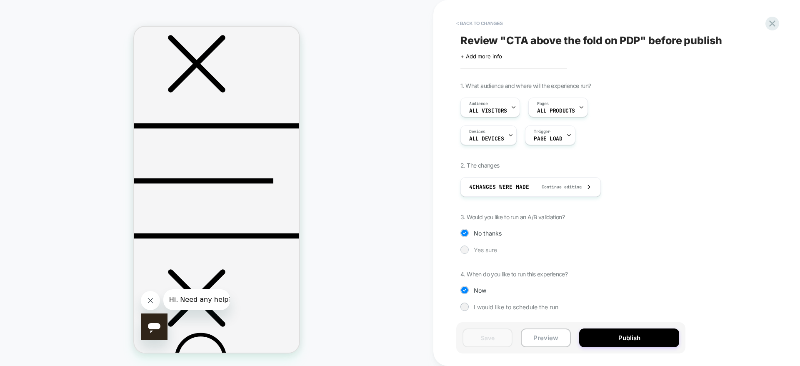
click at [465, 249] on div at bounding box center [464, 249] width 6 height 6
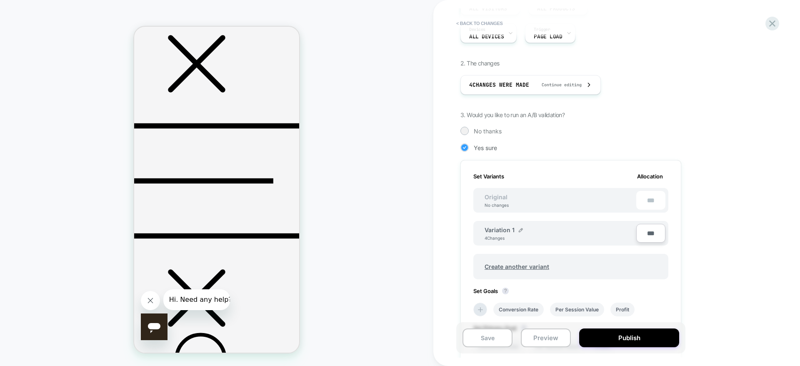
scroll to position [235, 0]
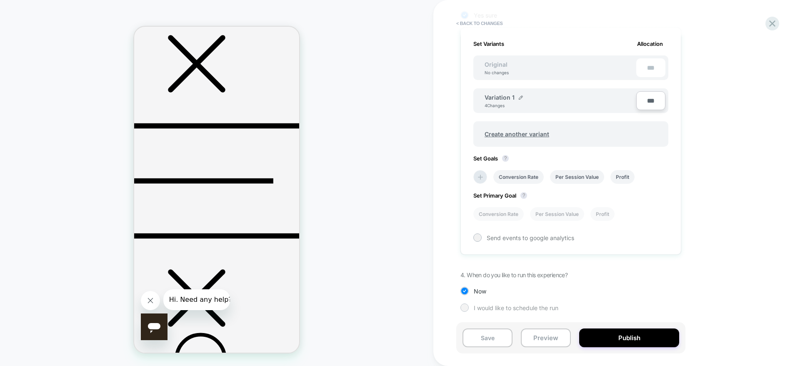
click at [471, 307] on div "I would like to schedule the run" at bounding box center [570, 307] width 221 height 8
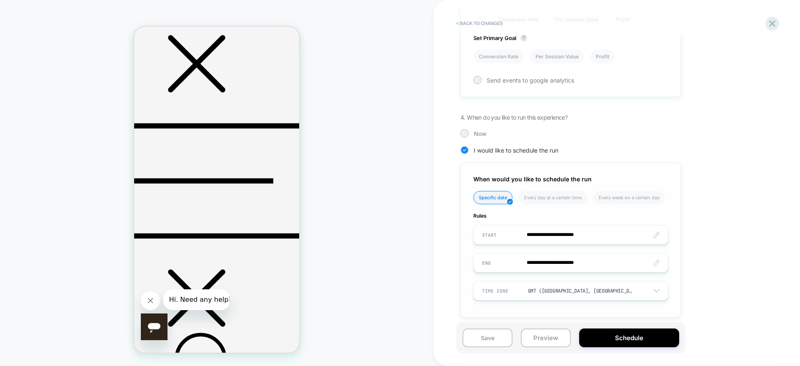
scroll to position [398, 0]
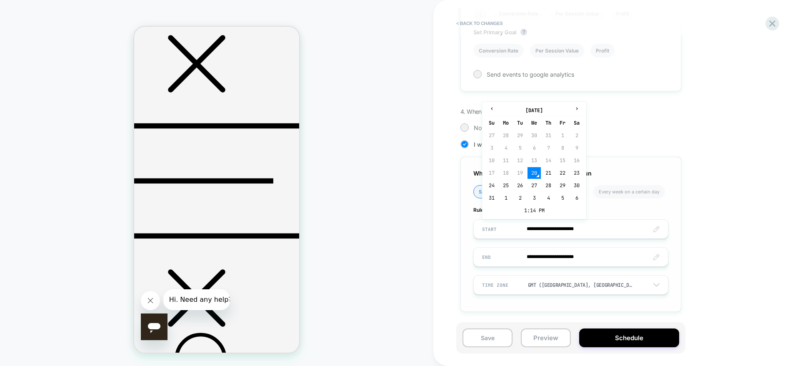
click at [585, 222] on input "**********" at bounding box center [571, 229] width 194 height 20
click at [529, 184] on td "27" at bounding box center [534, 186] width 13 height 12
type input "**********"
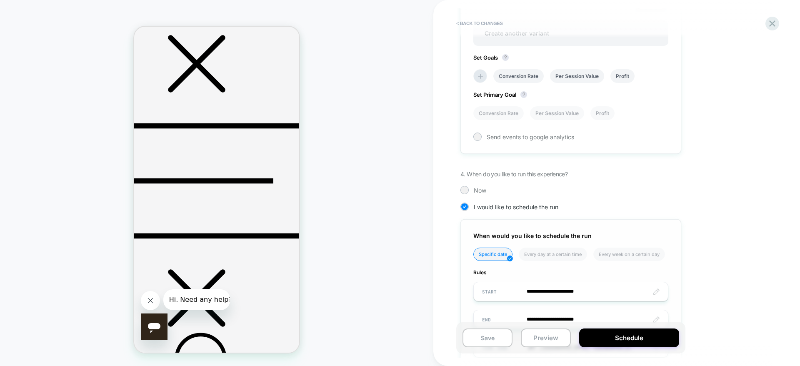
scroll to position [273, 0]
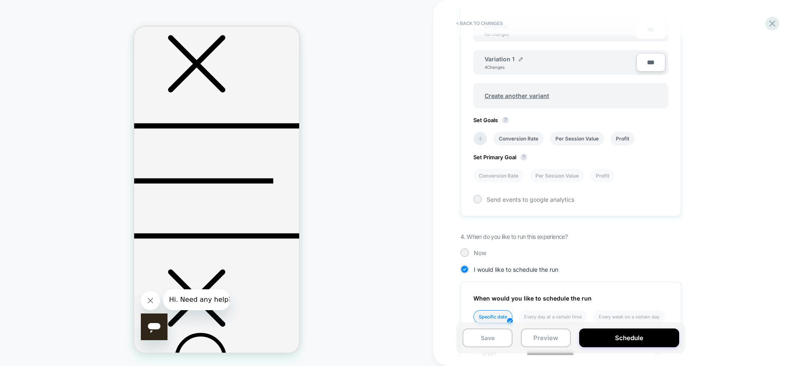
click at [481, 141] on icon at bounding box center [480, 139] width 8 height 8
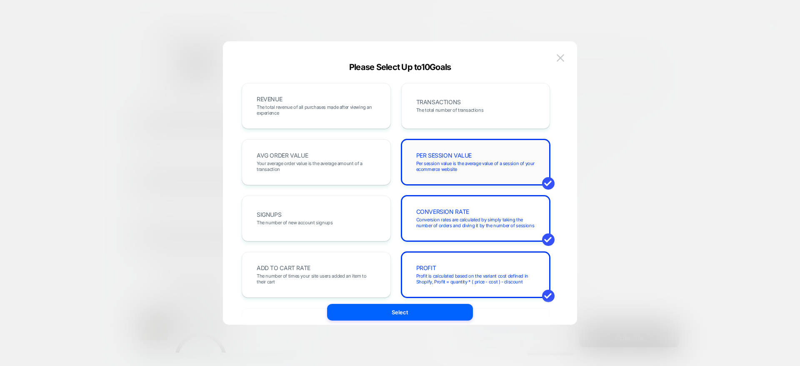
click at [530, 162] on span "Per session value is the average value of a session of your ecommerce website" at bounding box center [475, 166] width 119 height 12
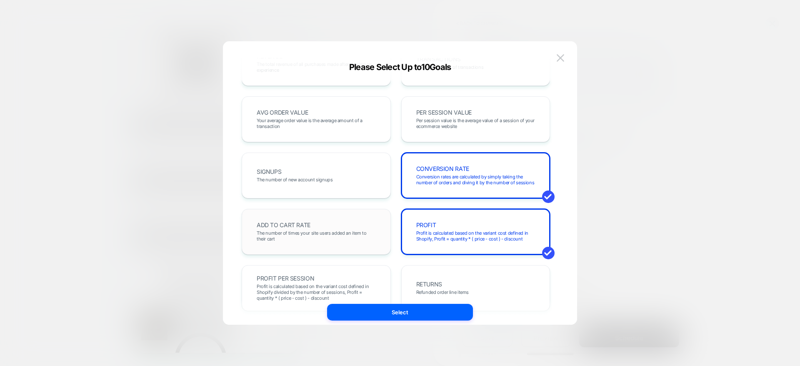
scroll to position [63, 0]
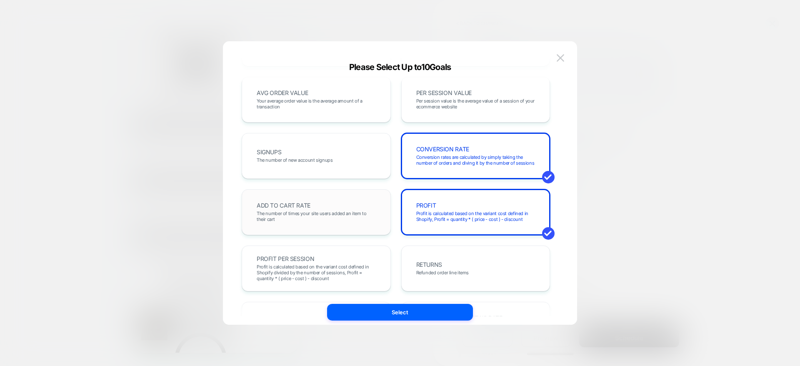
click at [355, 208] on div "ADD TO CART RATE The number of times your site users added an item to their cart" at bounding box center [316, 212] width 132 height 28
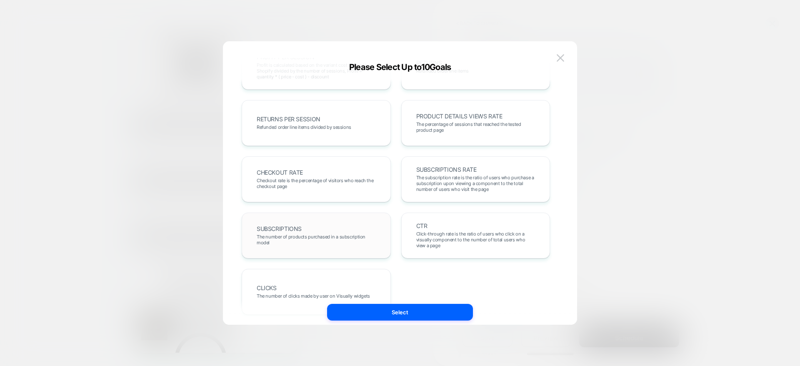
scroll to position [288, 0]
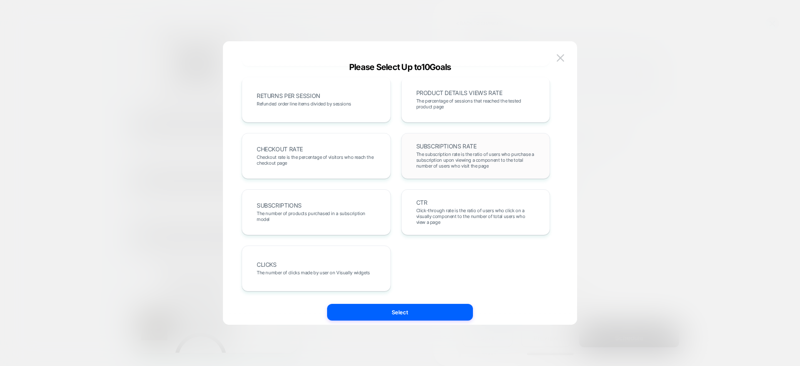
click at [525, 154] on span "The subscription rate is the ratio of users who purchase a subscription upon vi…" at bounding box center [475, 160] width 119 height 18
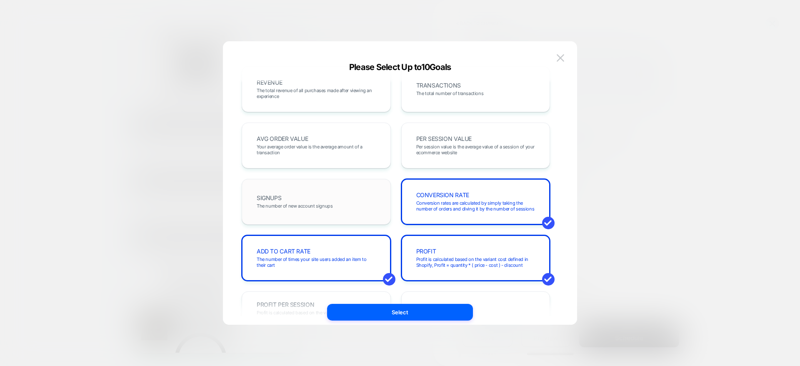
scroll to position [0, 0]
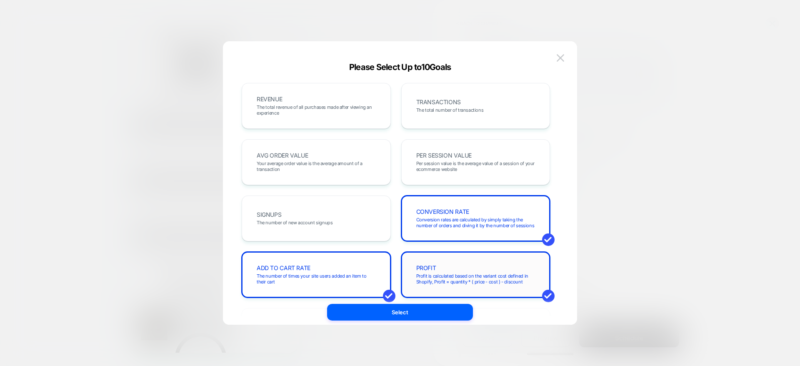
click at [530, 291] on div "PROFIT Profit is calculated based on the variant cost defined in Shopify, Profi…" at bounding box center [475, 275] width 149 height 46
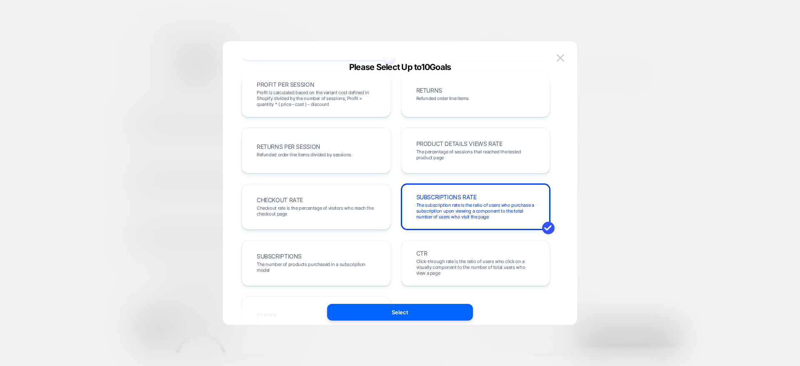
scroll to position [288, 0]
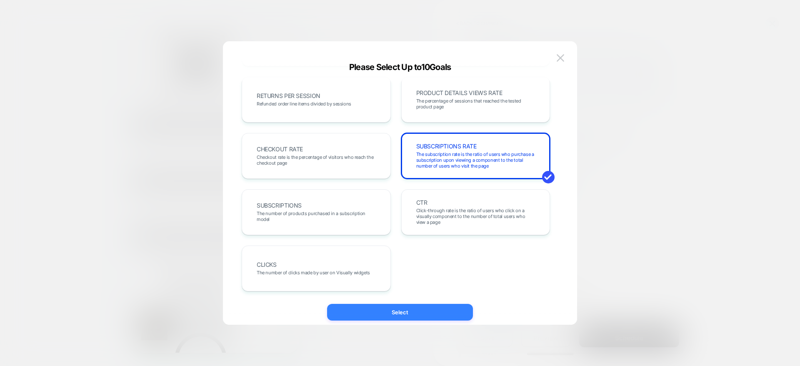
click at [404, 312] on button "Select" at bounding box center [400, 312] width 146 height 17
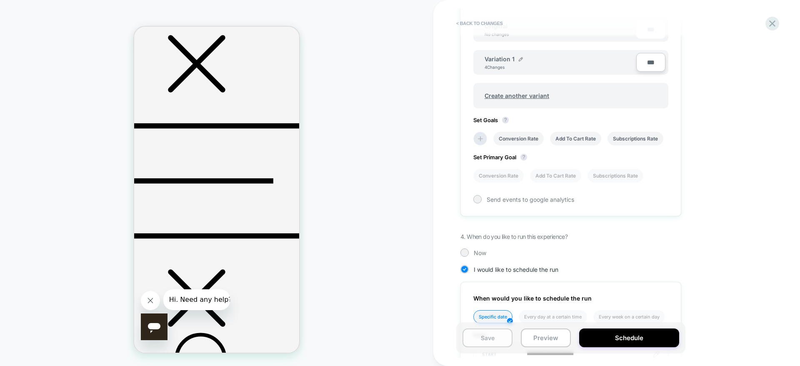
click at [494, 340] on button "Save" at bounding box center [488, 337] width 50 height 19
drag, startPoint x: 415, startPoint y: 153, endPoint x: 456, endPoint y: 186, distance: 53.0
click at [415, 154] on div "PRODUCT: Magnesium Citrate Tablets [solgar] PRODUCT: Magnesium Citrate Tablets …" at bounding box center [216, 182] width 433 height 349
click at [649, 342] on button "Schedule" at bounding box center [629, 337] width 100 height 19
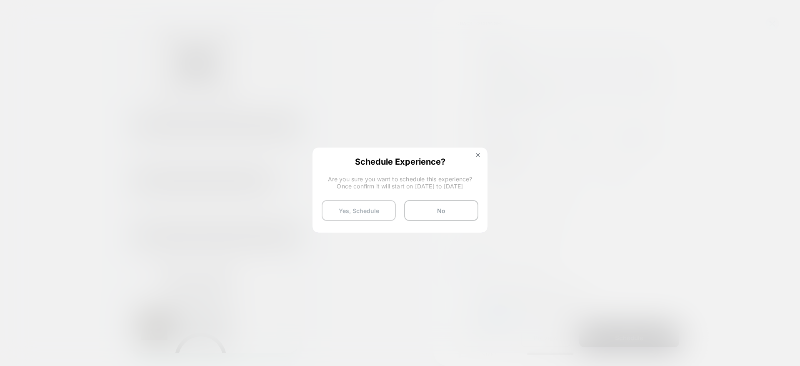
click at [372, 205] on button "Yes, Schedule" at bounding box center [359, 210] width 74 height 21
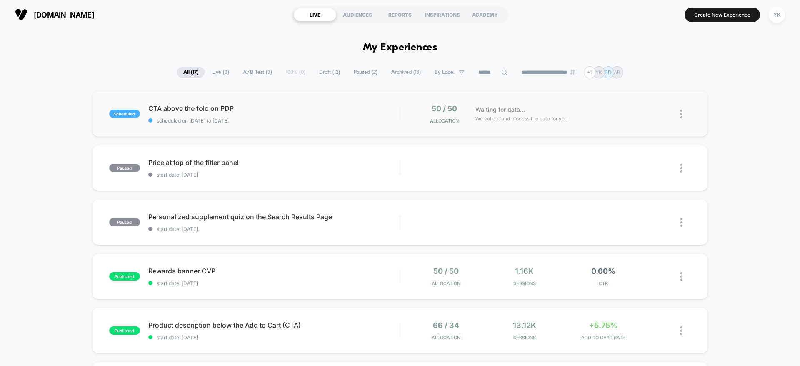
click at [682, 115] on img at bounding box center [681, 114] width 2 height 9
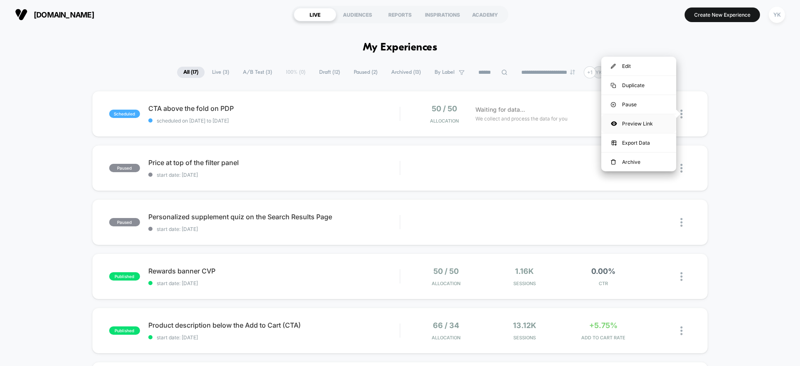
click at [650, 123] on div "Preview Link" at bounding box center [638, 123] width 75 height 19
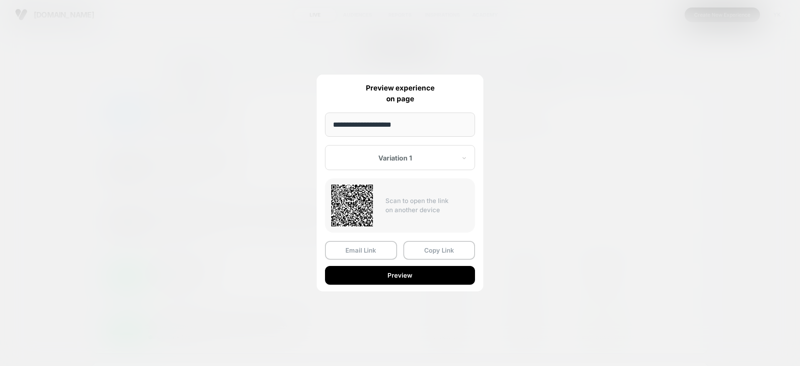
drag, startPoint x: 428, startPoint y: 249, endPoint x: 435, endPoint y: 252, distance: 7.3
click at [429, 248] on button "Copy Link" at bounding box center [439, 250] width 72 height 19
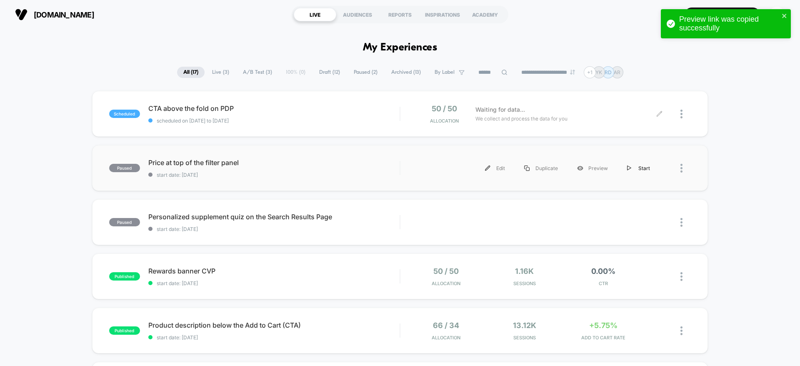
click at [622, 174] on div "Start" at bounding box center [639, 168] width 42 height 19
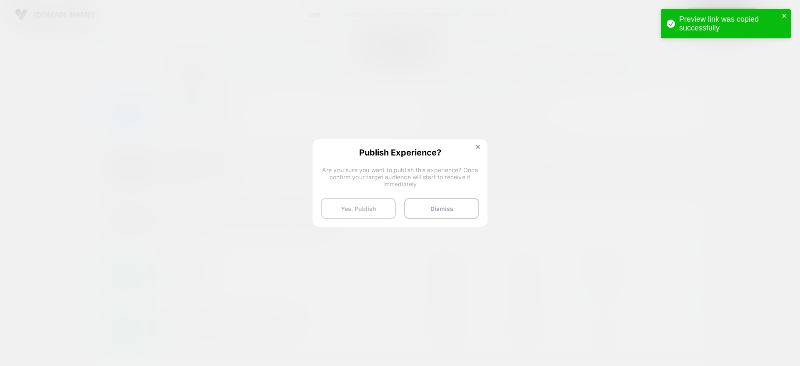
click at [380, 208] on button "Yes, Publish" at bounding box center [358, 208] width 75 height 21
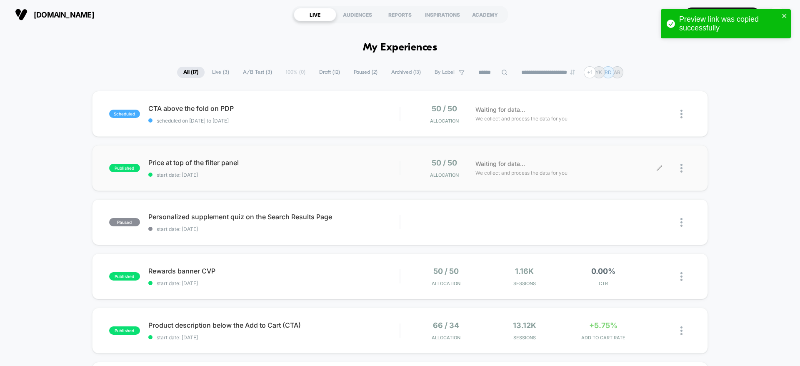
click at [683, 165] on div at bounding box center [685, 168] width 10 height 20
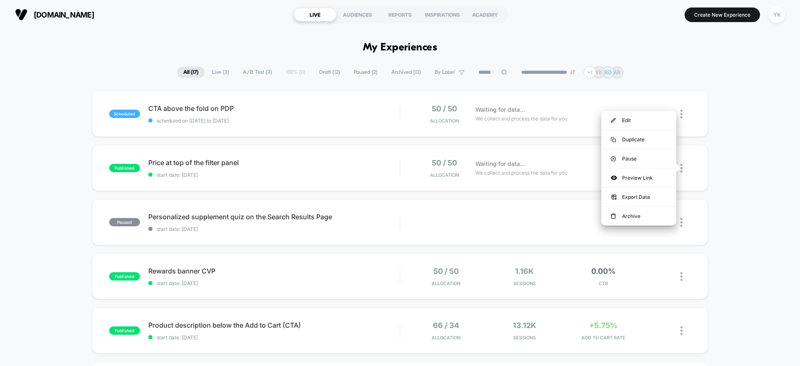
click at [681, 173] on div at bounding box center [685, 168] width 10 height 20
click at [634, 118] on div "Edit" at bounding box center [638, 120] width 75 height 19
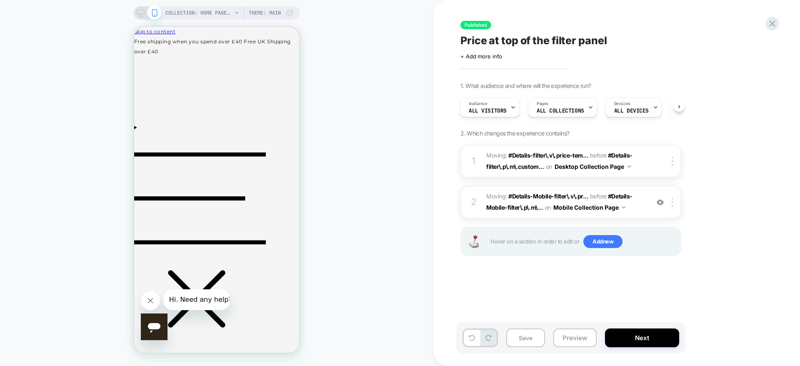
click at [138, 11] on icon at bounding box center [141, 13] width 8 height 8
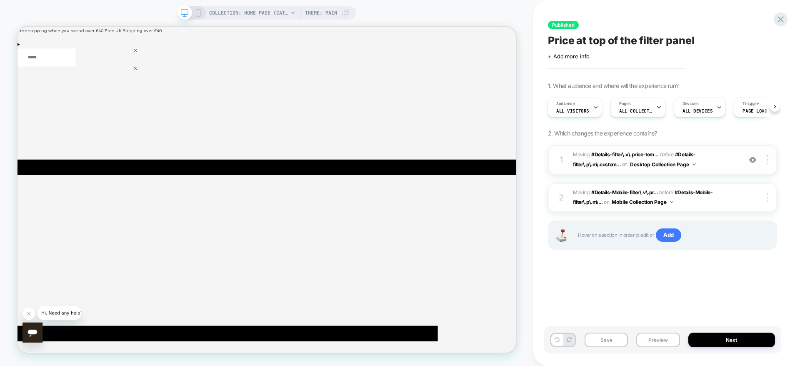
click at [704, 164] on span "Moving: #Details-filter\.v\.price-tem... #Details-filter\.v\.price-template--24…" at bounding box center [655, 160] width 165 height 20
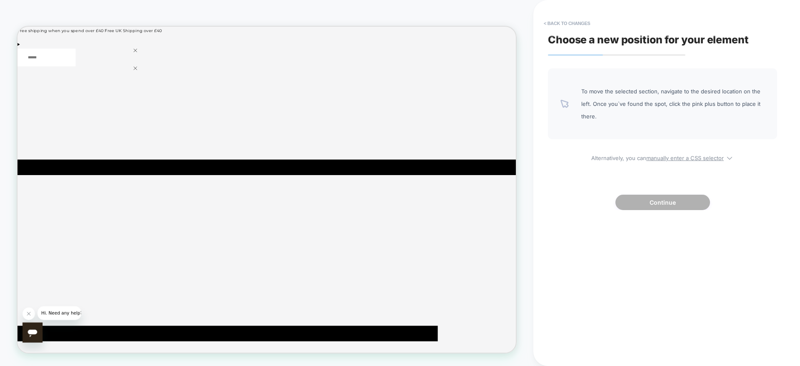
click at [554, 15] on div "Choose a new position for your element To move the selected section, navigate t…" at bounding box center [663, 182] width 238 height 349
click at [554, 18] on button "< Back to changes" at bounding box center [567, 23] width 55 height 13
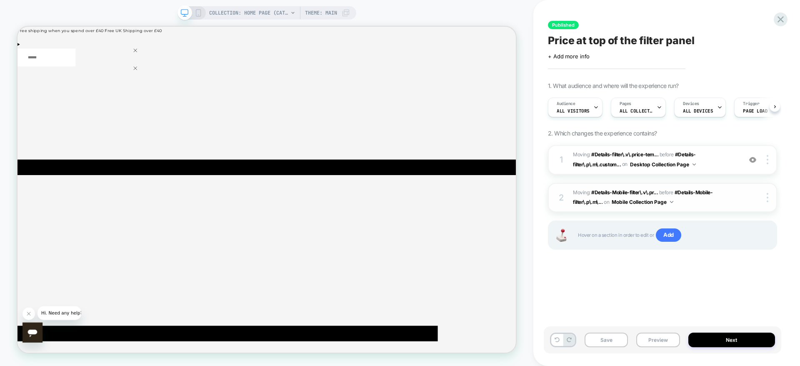
scroll to position [0, 0]
click at [770, 167] on div "1 Moving: #Details-filter\.v\.price-tem... #Details-filter\.v\.price-template--…" at bounding box center [662, 160] width 229 height 30
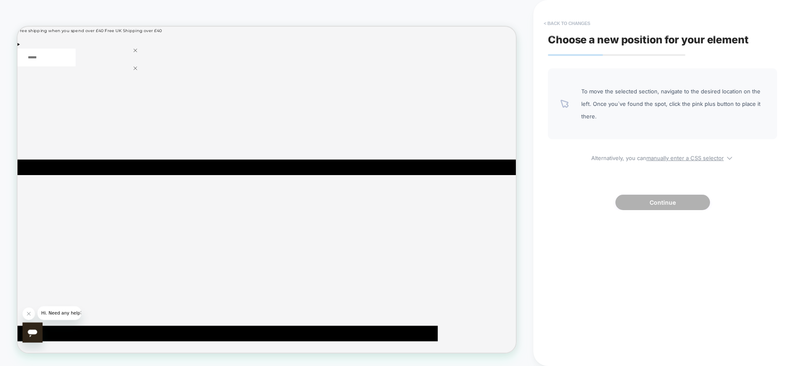
click at [550, 25] on button "< Back to changes" at bounding box center [567, 23] width 55 height 13
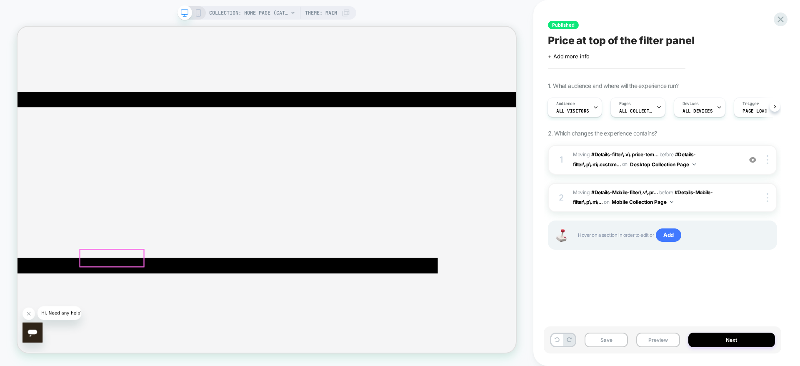
scroll to position [91, 0]
click at [765, 162] on div at bounding box center [769, 159] width 16 height 9
click at [738, 161] on div "1 Moving: #Details-filter\.v\.price-tem... #Details-filter\.v\.price-template--…" at bounding box center [662, 160] width 229 height 30
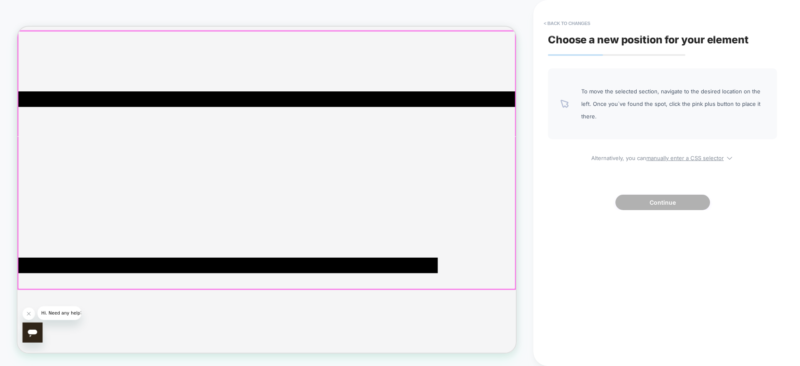
scroll to position [28, 0]
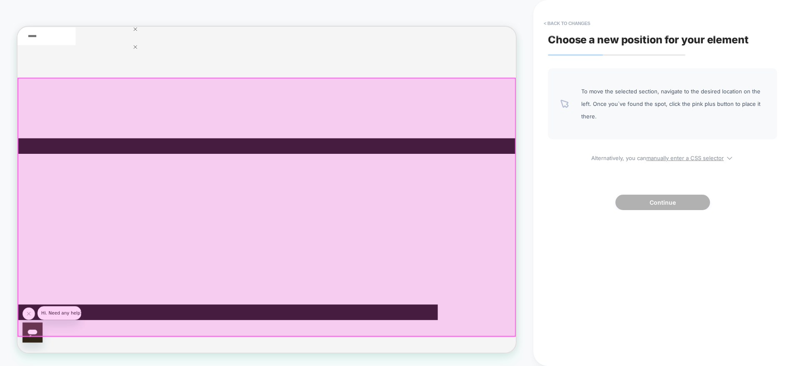
click at [176, 355] on div at bounding box center [349, 267] width 663 height 344
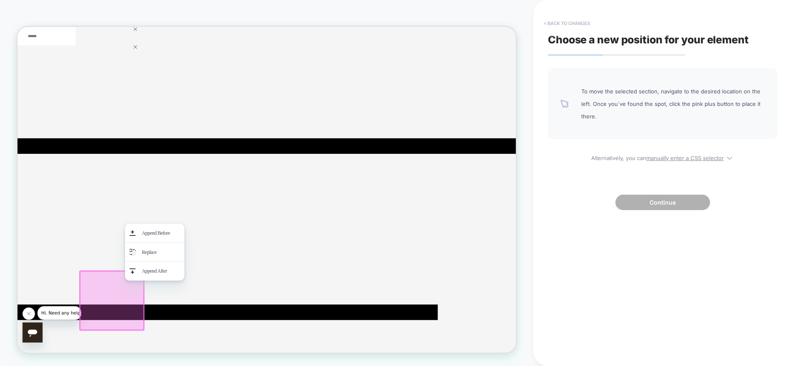
click at [564, 24] on button "< Back to changes" at bounding box center [567, 23] width 55 height 13
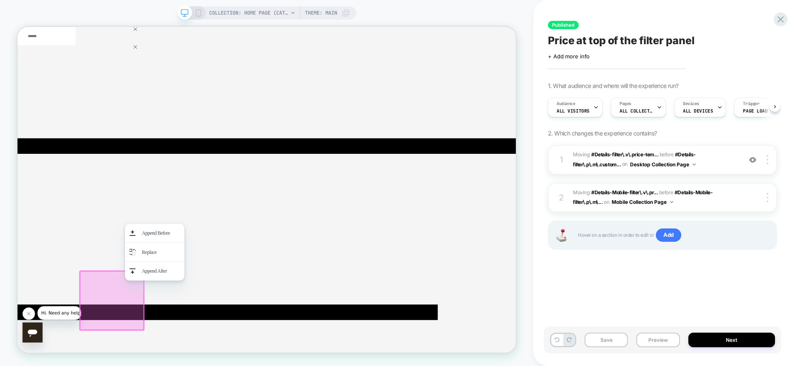
scroll to position [0, 0]
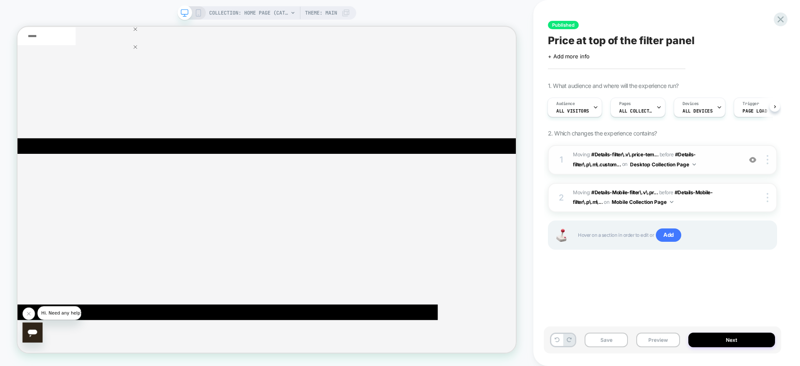
click at [770, 165] on div "1 Moving: #Details-filter\.v\.price-tem... #Details-filter\.v\.price-template--…" at bounding box center [662, 160] width 229 height 30
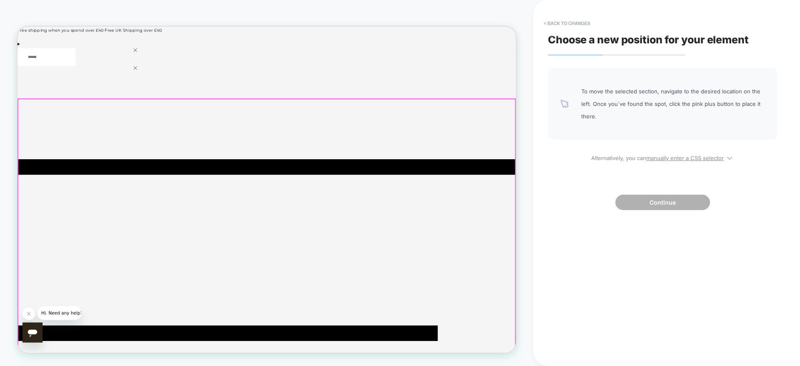
scroll to position [0, 0]
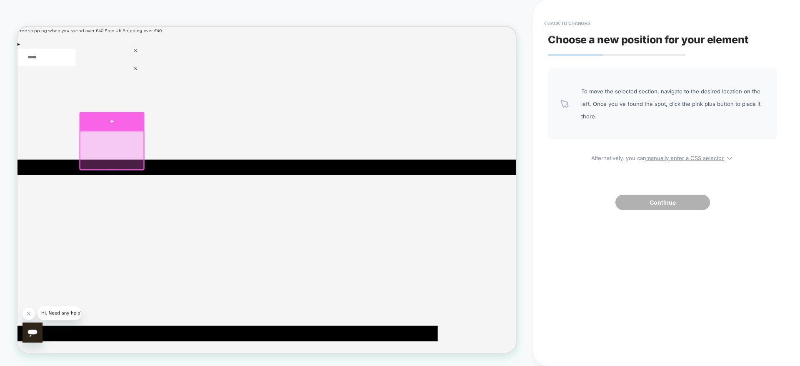
click at [147, 158] on div at bounding box center [143, 152] width 87 height 25
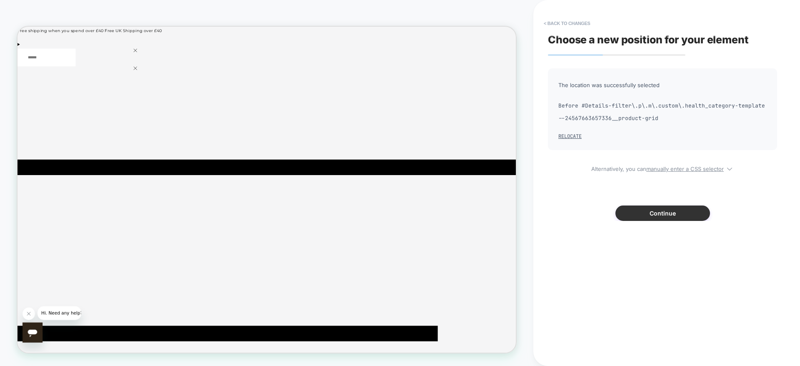
click at [647, 215] on button "Continue" at bounding box center [662, 212] width 95 height 15
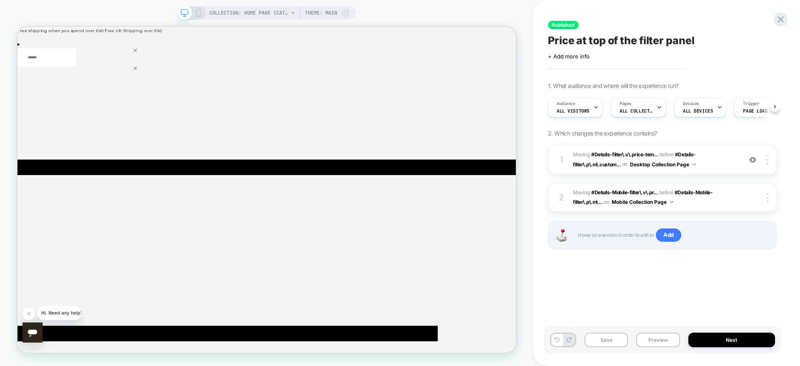
scroll to position [0, 0]
click at [606, 335] on button "Save" at bounding box center [606, 340] width 43 height 15
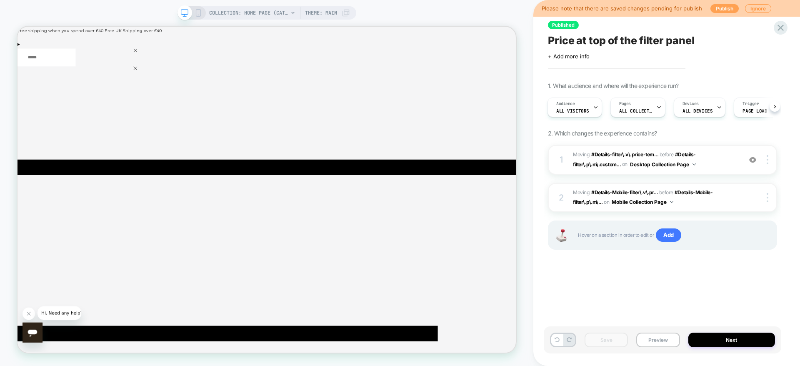
click at [721, 10] on button "Publish" at bounding box center [724, 8] width 28 height 9
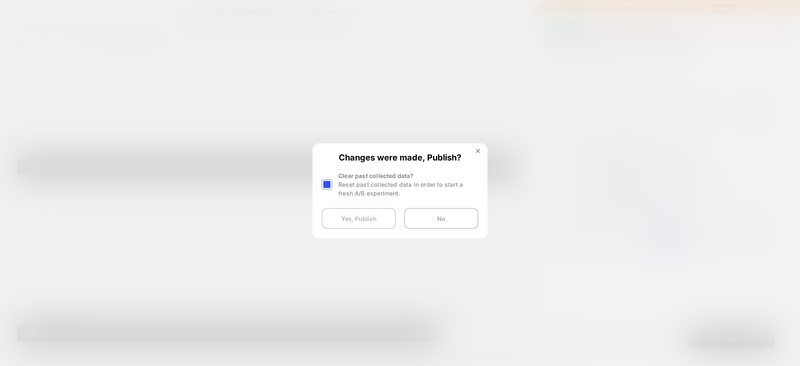
drag, startPoint x: 351, startPoint y: 211, endPoint x: 354, endPoint y: 207, distance: 4.8
click at [351, 211] on button "Yes, Publish" at bounding box center [359, 218] width 74 height 21
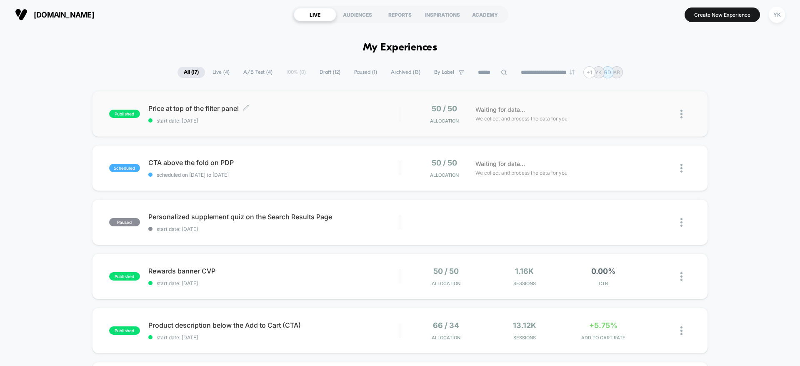
click at [300, 113] on div "Price at top of the filter panel Click to edit experience details Click to edit…" at bounding box center [273, 114] width 251 height 20
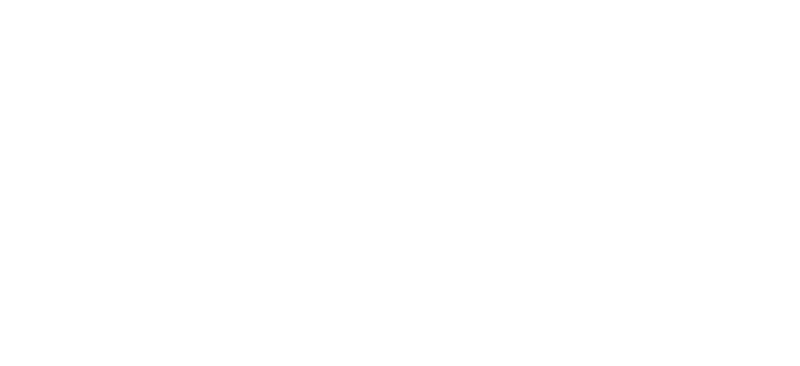
click at [551, 3] on html "Navigated to Visually.io | No-code CRO for Shopify * 1.50%" at bounding box center [400, 1] width 800 height 3
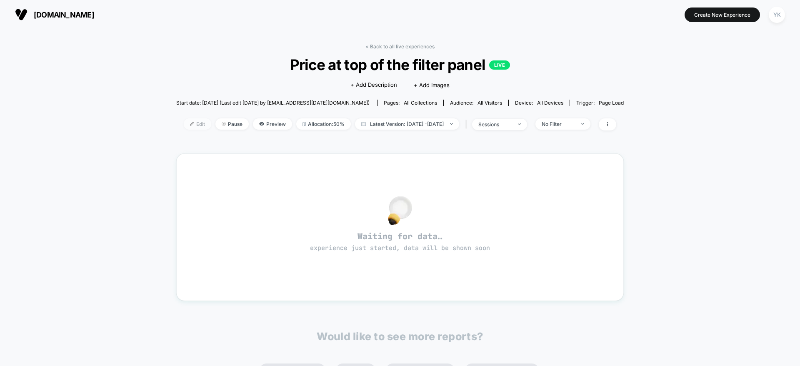
click at [190, 124] on img at bounding box center [192, 124] width 4 height 4
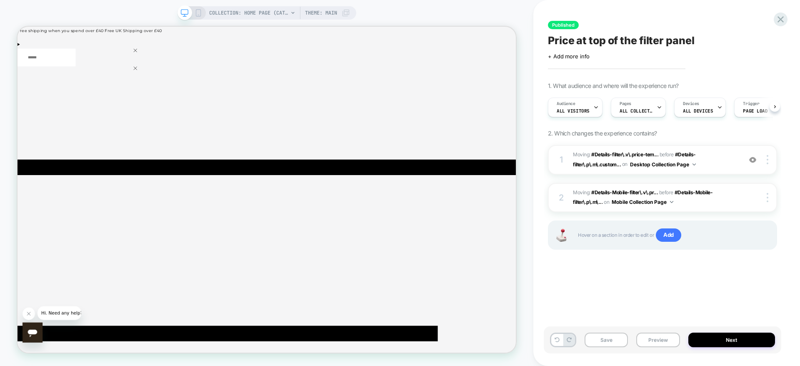
scroll to position [0, 0]
click at [608, 329] on div "Save Preview Next" at bounding box center [663, 339] width 238 height 27
click at [610, 340] on button "Save" at bounding box center [606, 340] width 43 height 15
click at [780, 14] on icon at bounding box center [780, 19] width 11 height 11
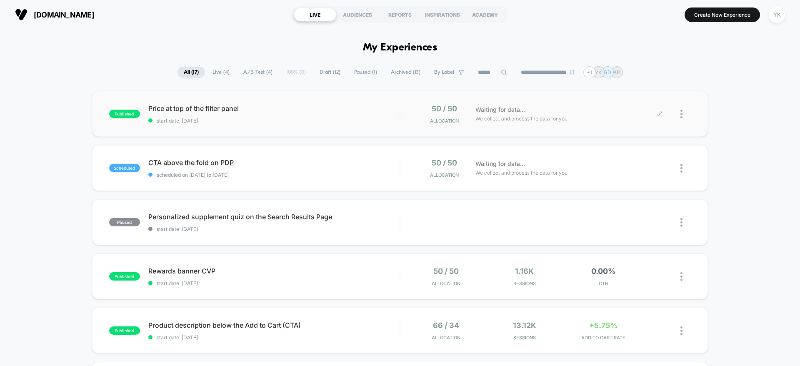
click at [684, 115] on div at bounding box center [685, 114] width 10 height 20
click at [648, 108] on div "Pause" at bounding box center [638, 104] width 75 height 19
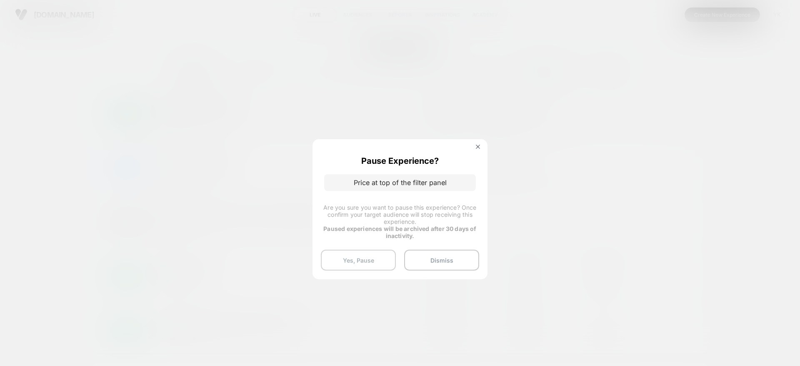
click at [371, 255] on button "Yes, Pause" at bounding box center [358, 260] width 75 height 21
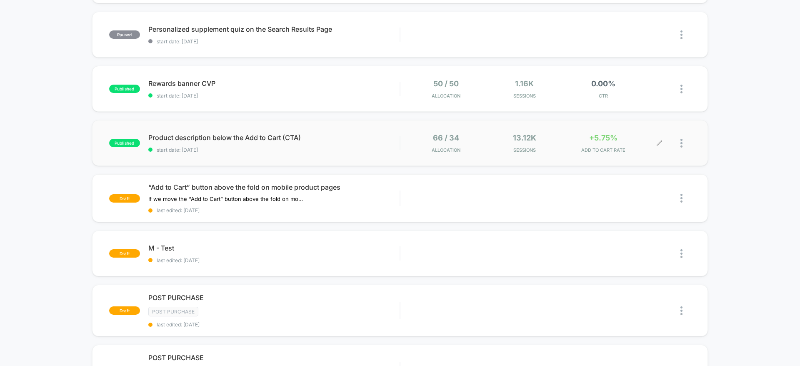
scroll to position [125, 0]
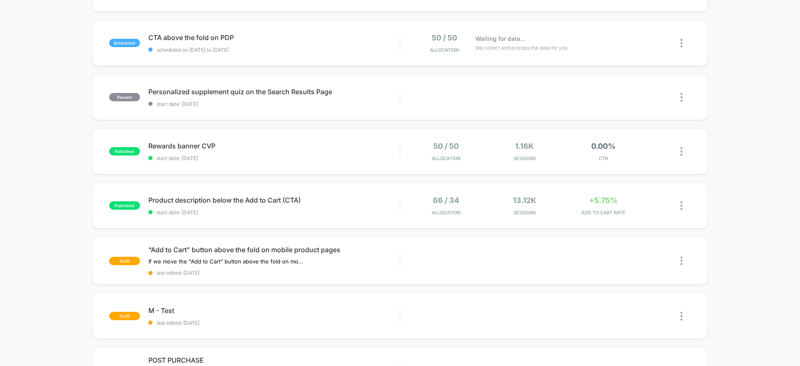
click at [775, 150] on div "paused Price at top of the filter panel start date: 8/20/2025 Edit Duplicate Pr…" at bounding box center [400, 323] width 800 height 715
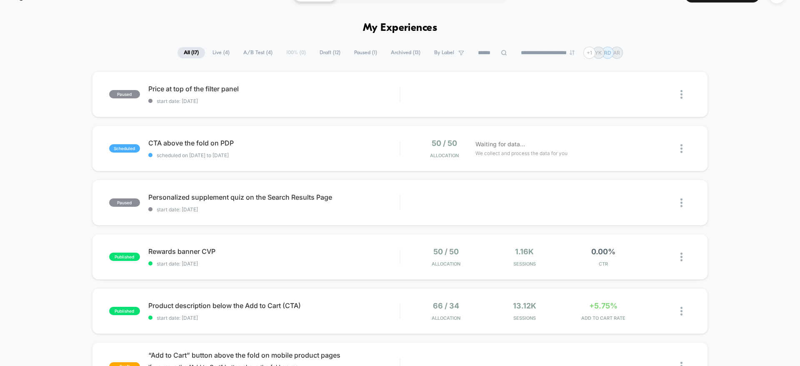
scroll to position [0, 0]
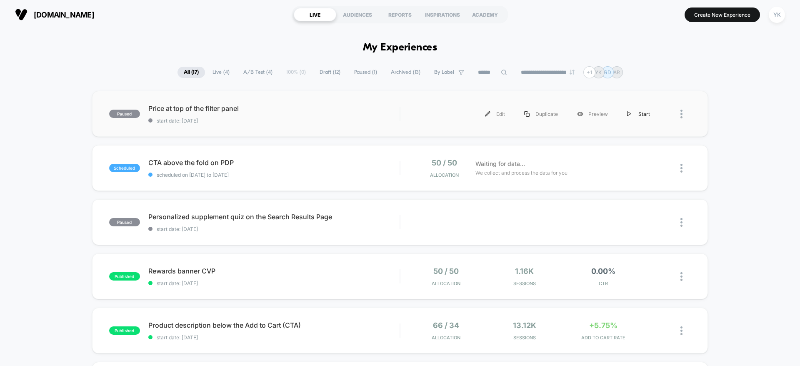
click at [634, 109] on div "Start" at bounding box center [639, 114] width 42 height 19
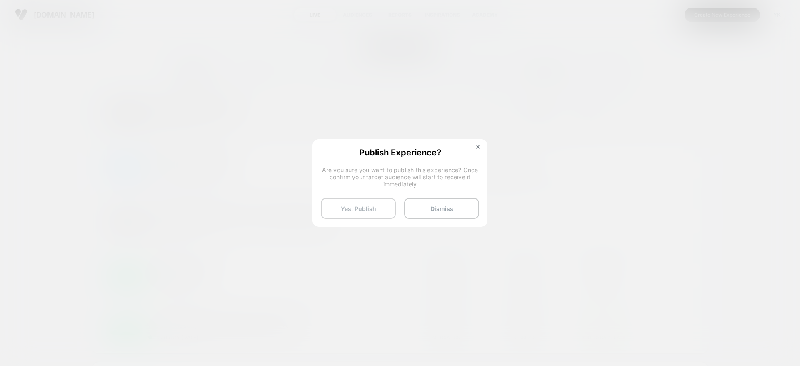
click at [360, 217] on button "Yes, Publish" at bounding box center [358, 208] width 75 height 21
